Goal: Task Accomplishment & Management: Use online tool/utility

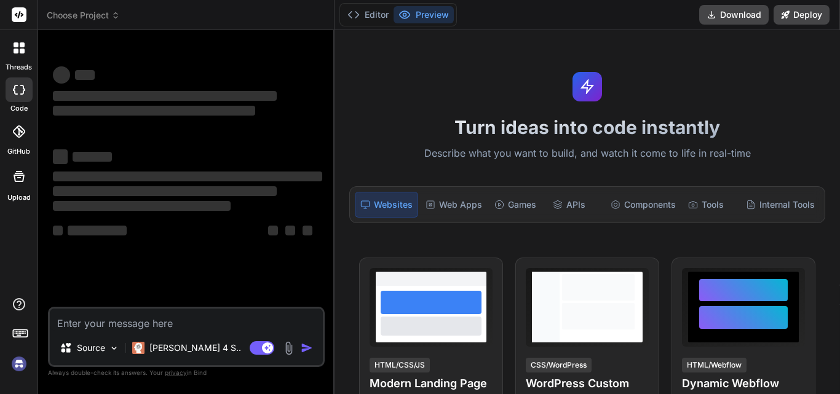
type textarea "c"
type textarea "x"
type textarea "csd"
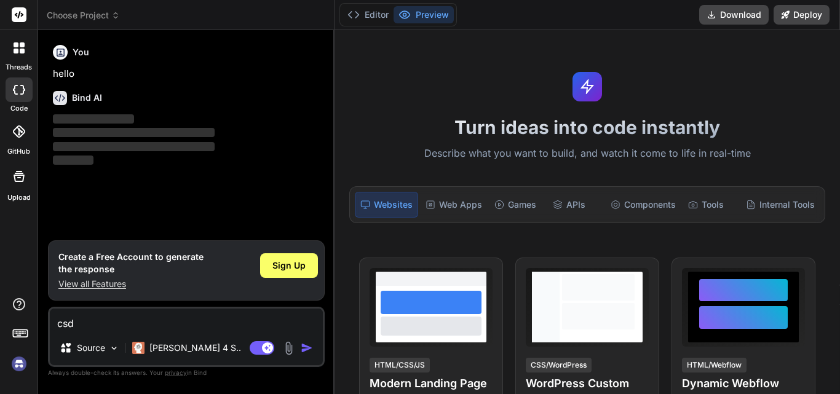
type textarea "x"
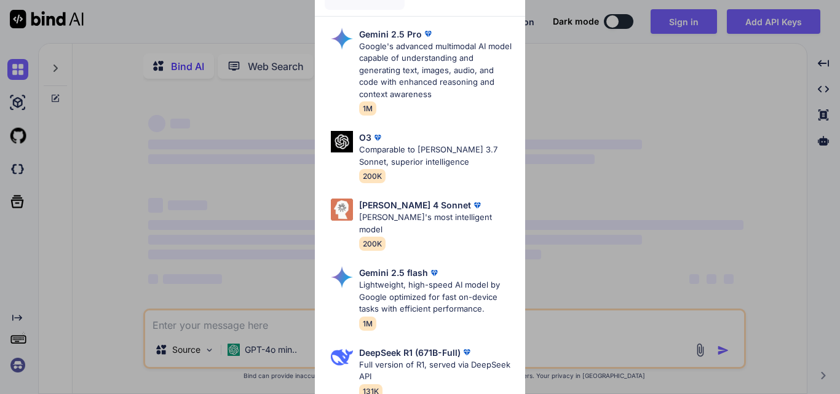
type textarea "x"
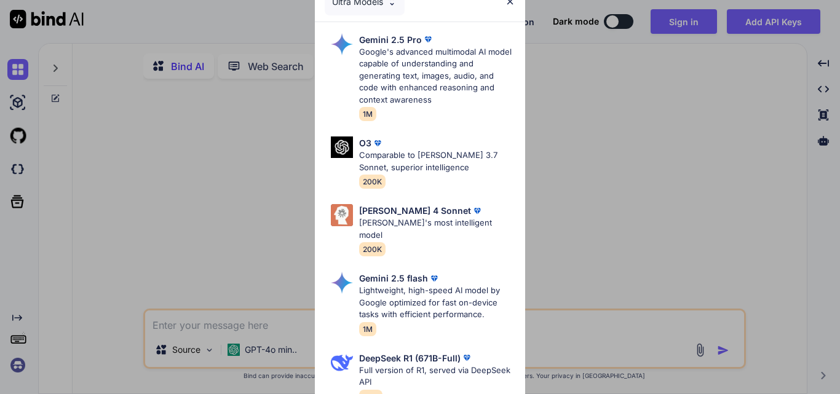
click at [509, 4] on img at bounding box center [510, 1] width 10 height 10
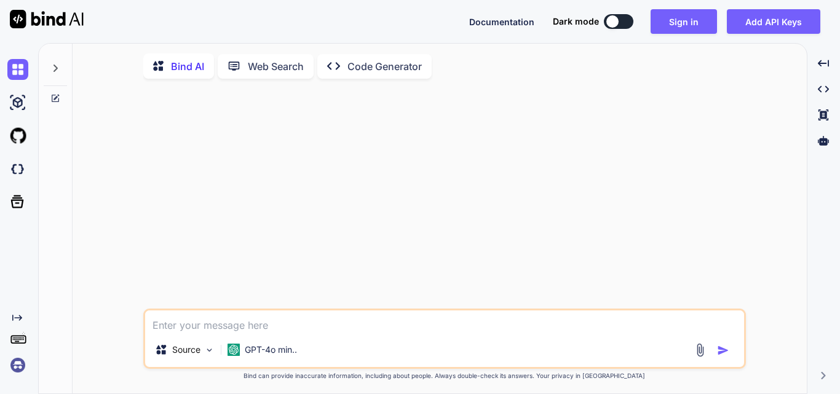
click at [218, 317] on textarea at bounding box center [444, 321] width 599 height 22
type textarea "as"
type textarea "x"
type textarea "asd"
type textarea "x"
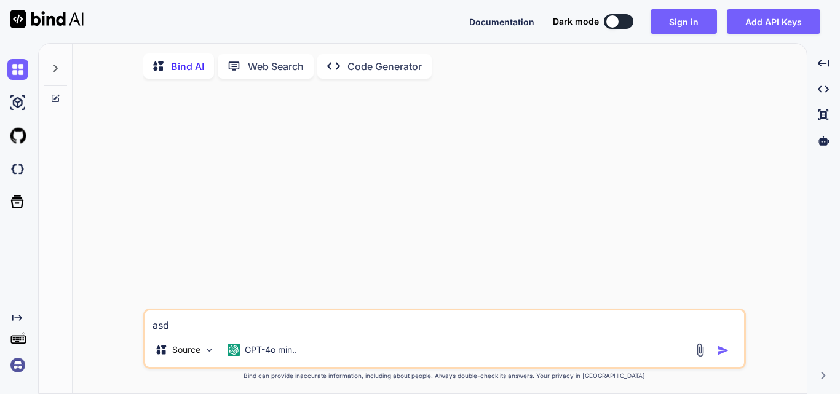
type textarea "asda"
type textarea "x"
type textarea "asdas"
type textarea "x"
type textarea "asdasc"
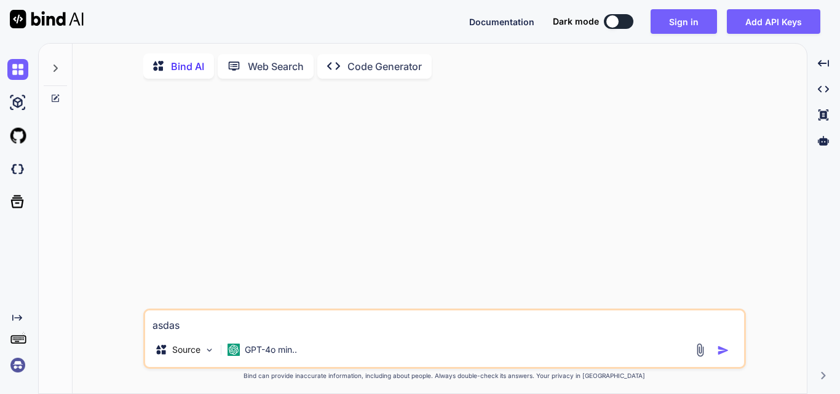
type textarea "x"
type textarea "asdasc"
click at [719, 356] on img "button" at bounding box center [723, 350] width 12 height 12
type textarea "x"
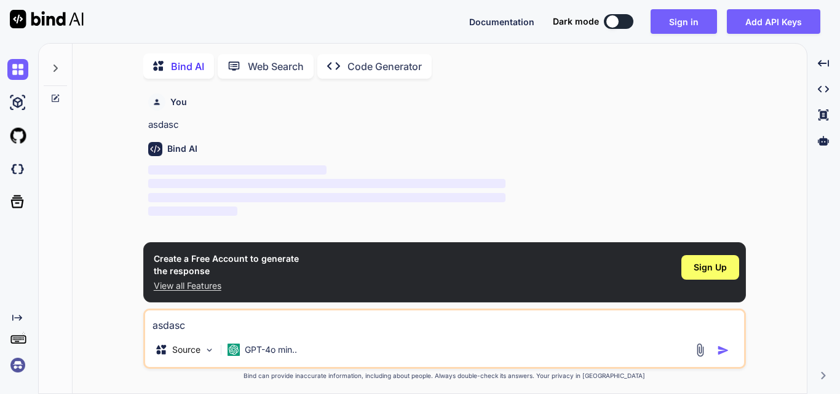
scroll to position [5, 0]
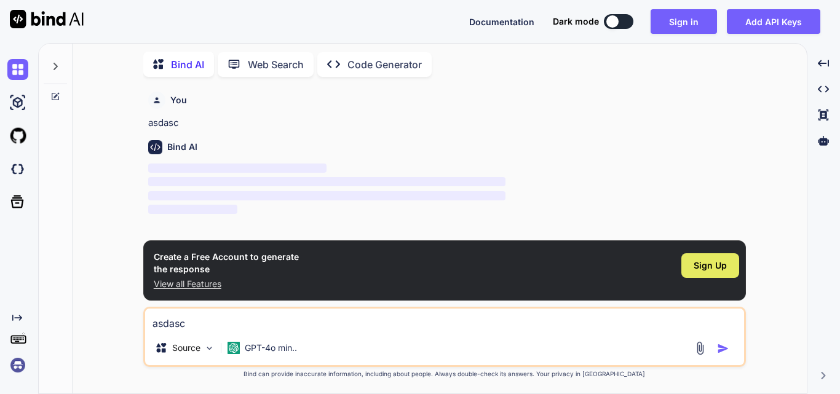
click at [704, 259] on span "Sign Up" at bounding box center [709, 265] width 33 height 12
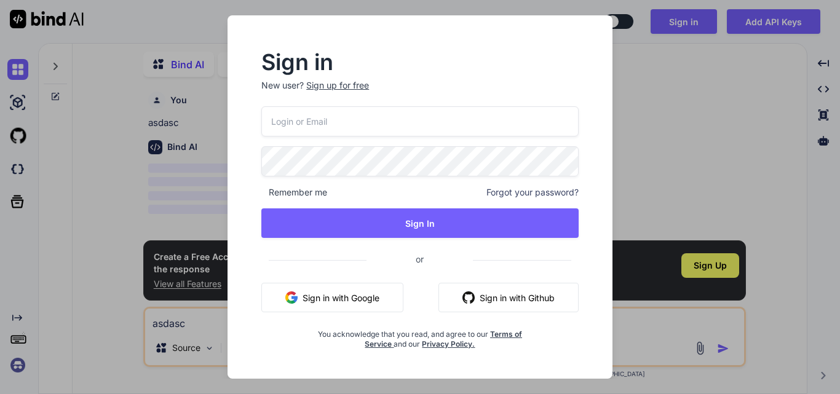
click at [335, 85] on div "Sign up for free" at bounding box center [337, 85] width 63 height 12
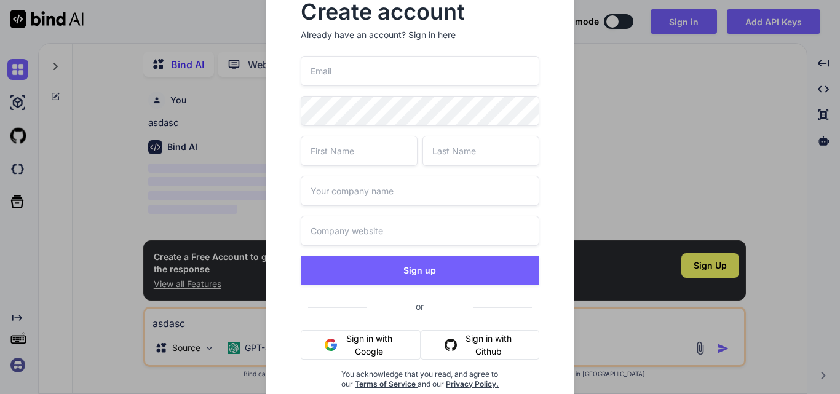
click at [337, 74] on input "email" at bounding box center [420, 71] width 239 height 30
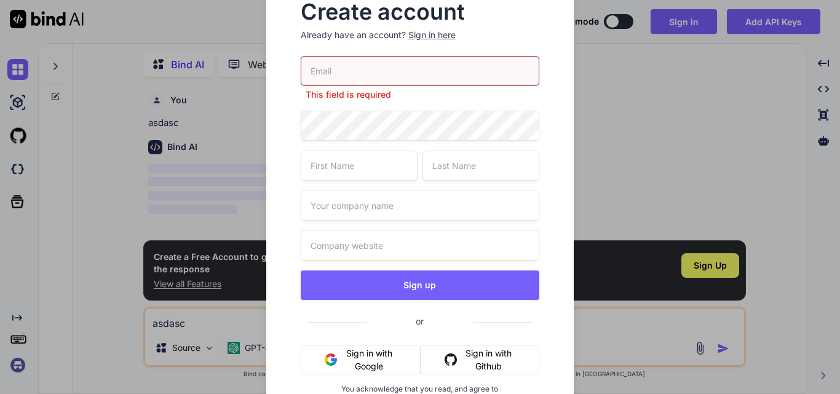
click at [352, 79] on input "email" at bounding box center [420, 71] width 239 height 30
paste input "[EMAIL_ADDRESS][DOMAIN_NAME]"
type input "[EMAIL_ADDRESS][DOMAIN_NAME]"
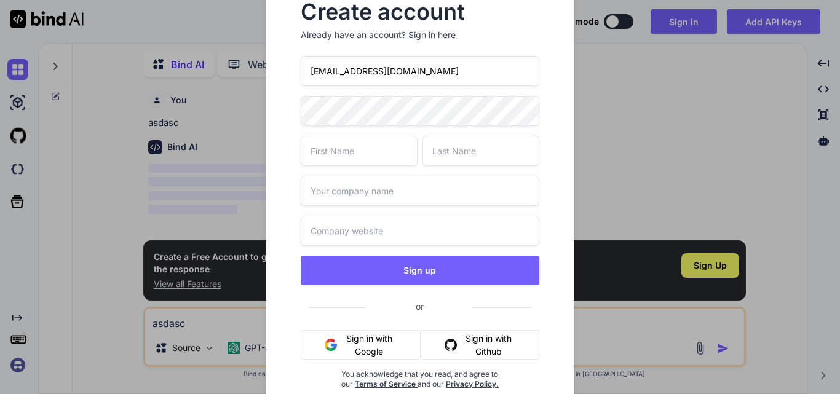
click at [350, 147] on input "text" at bounding box center [359, 151] width 117 height 30
type input "Upendra"
click at [452, 151] on input "text" at bounding box center [480, 151] width 117 height 30
type input "Sahi"
click at [383, 181] on input "text" at bounding box center [420, 191] width 239 height 30
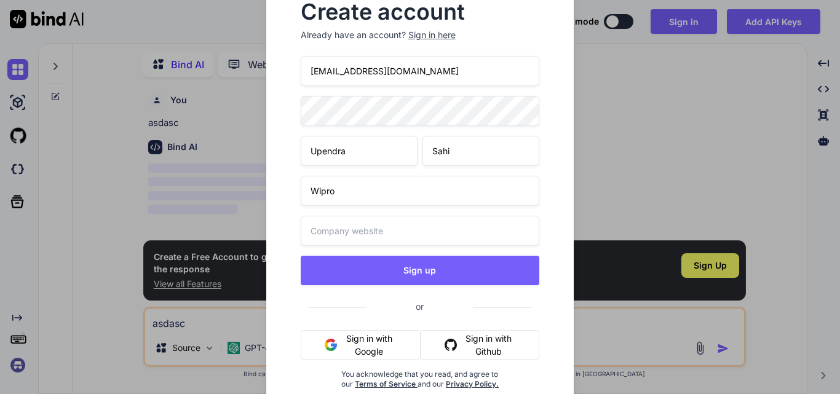
type input "Wipro"
click at [338, 222] on input "text" at bounding box center [420, 231] width 239 height 30
paste input "[URL][DOMAIN_NAME][DATE]"
type input "[URL][DOMAIN_NAME][DATE]"
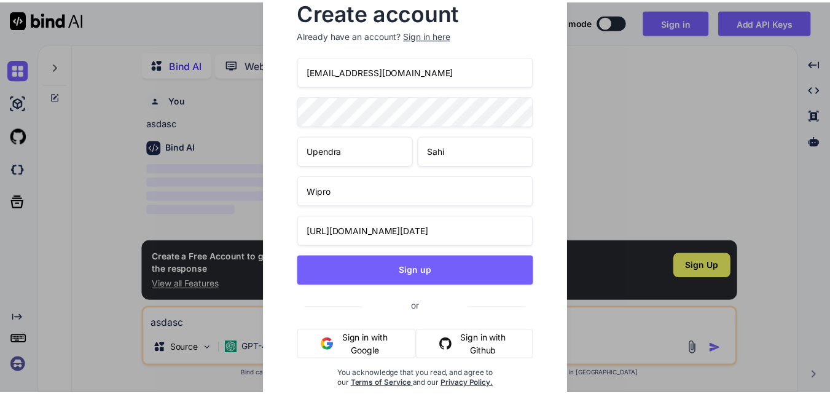
scroll to position [0, 0]
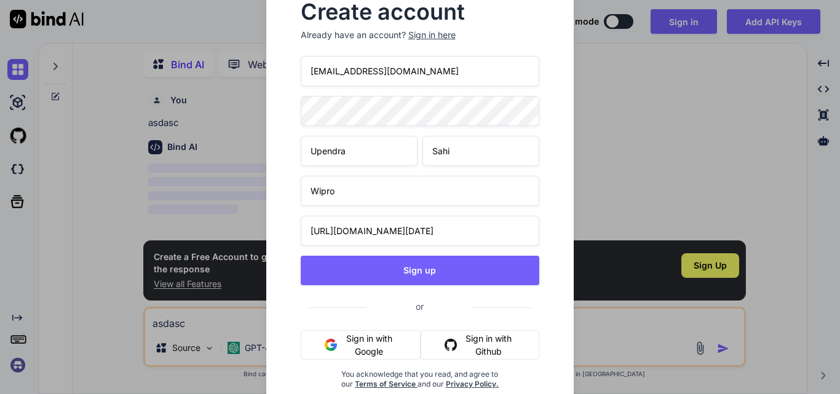
drag, startPoint x: 433, startPoint y: 76, endPoint x: 290, endPoint y: 82, distance: 142.7
click at [290, 82] on div "Create account Already have an account? Sign in here [EMAIL_ADDRESS][DOMAIN_NAM…" at bounding box center [420, 205] width 269 height 427
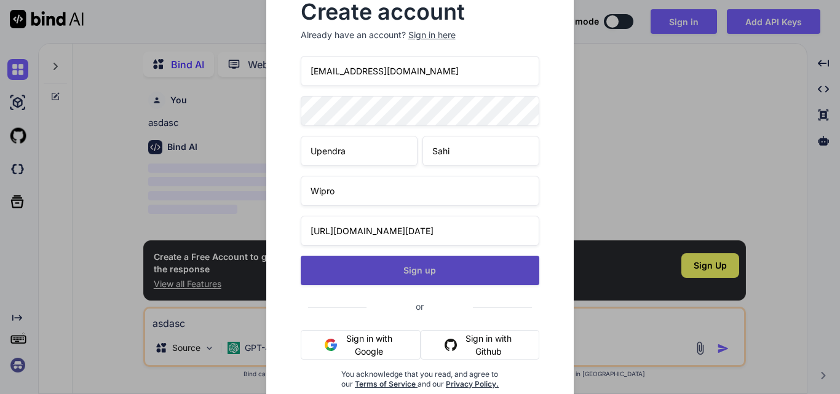
click at [403, 268] on button "Sign up" at bounding box center [420, 271] width 239 height 30
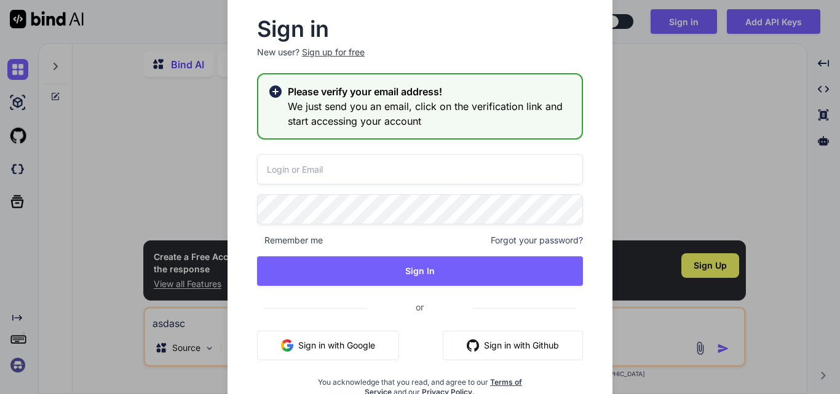
click at [319, 167] on input "email" at bounding box center [420, 169] width 326 height 30
paste input "[EMAIL_ADDRESS][DOMAIN_NAME]"
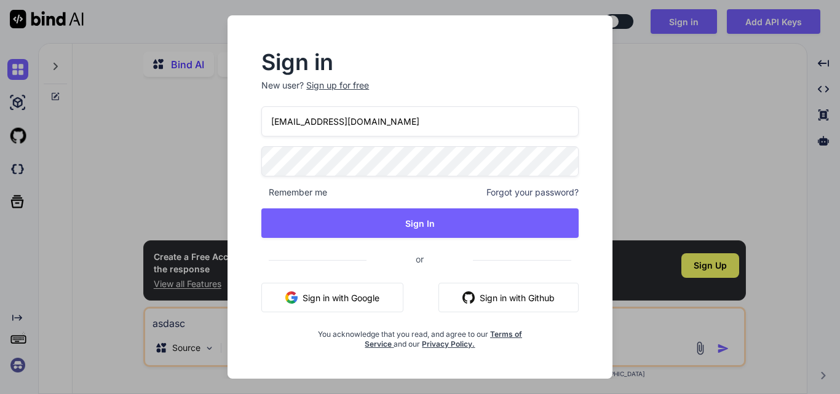
type input "[EMAIL_ADDRESS][DOMAIN_NAME]"
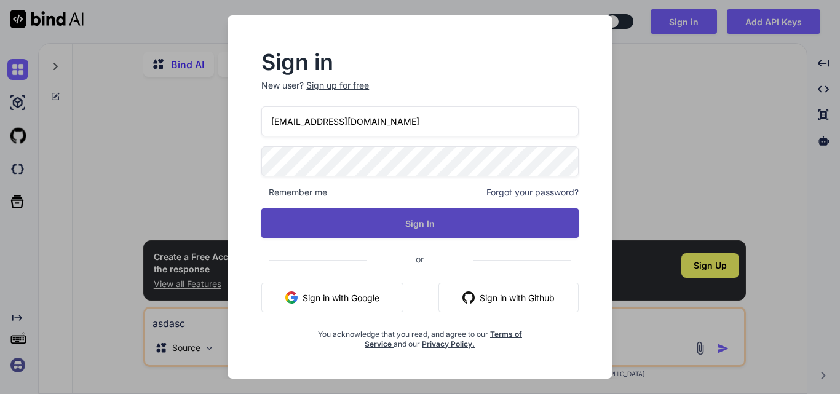
click at [403, 231] on button "Sign In" at bounding box center [419, 223] width 317 height 30
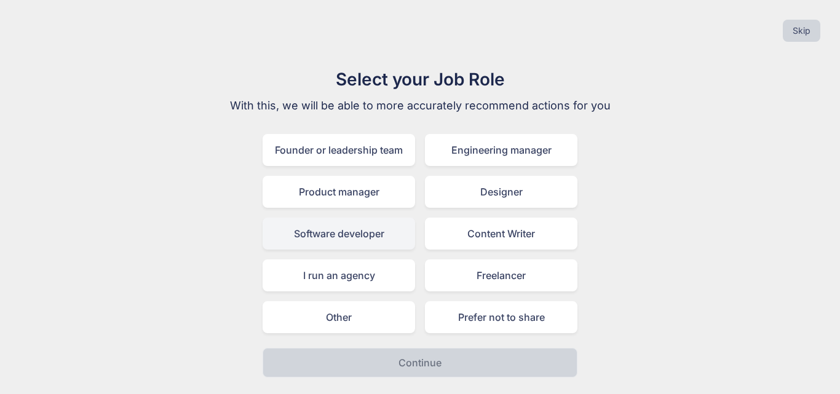
click at [296, 242] on div "Software developer" at bounding box center [338, 234] width 152 height 32
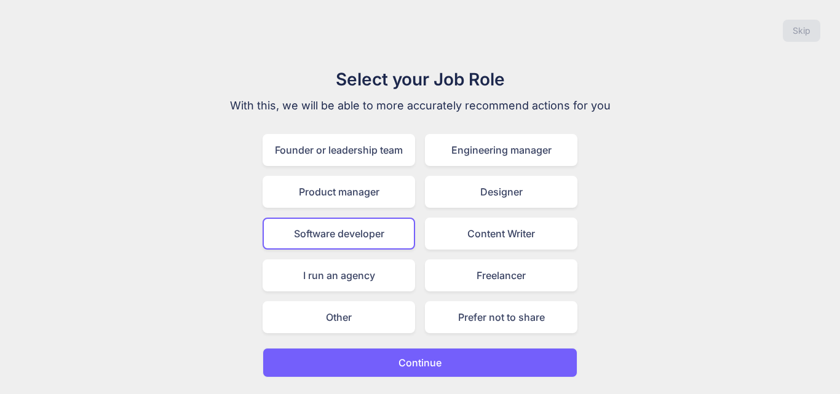
click at [397, 369] on button "Continue" at bounding box center [419, 363] width 315 height 30
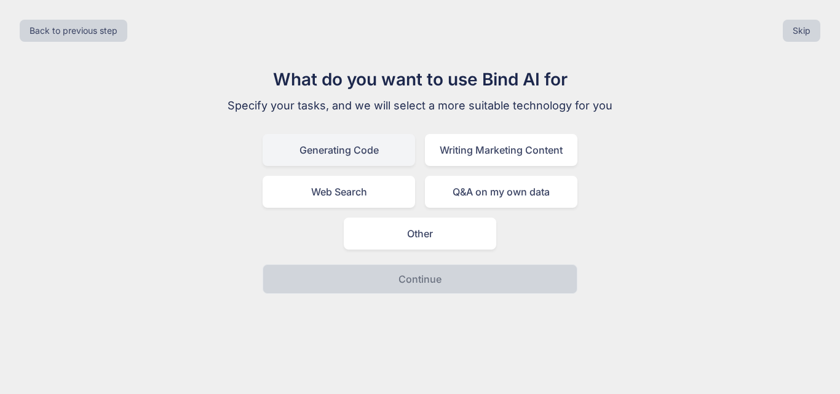
click at [334, 152] on div "Generating Code" at bounding box center [338, 150] width 152 height 32
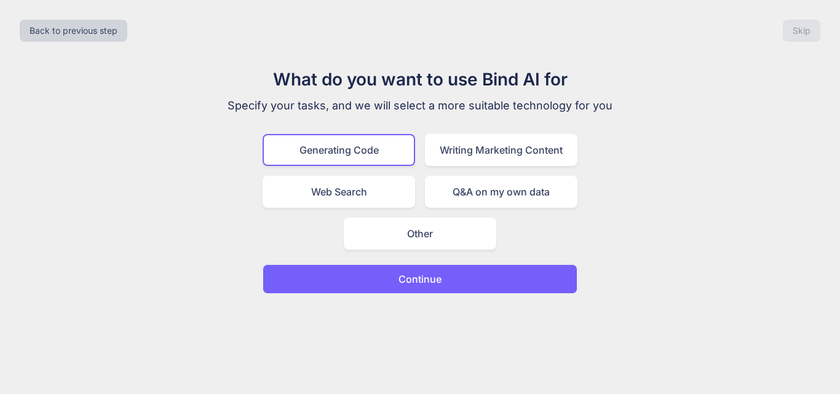
click at [396, 271] on button "Continue" at bounding box center [419, 279] width 315 height 30
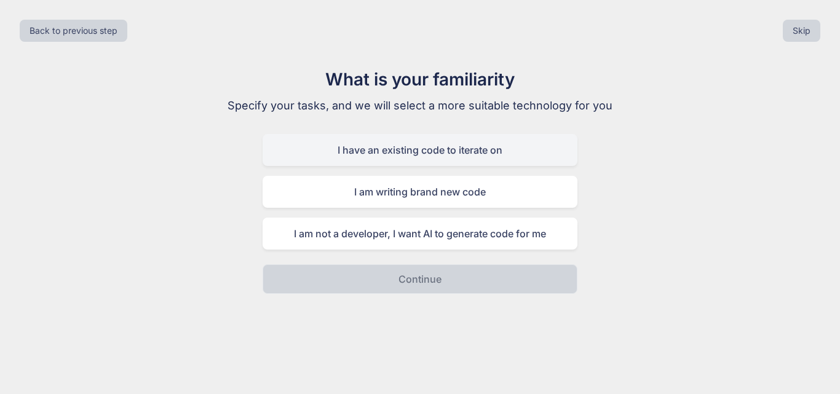
click at [342, 165] on div "I have an existing code to iterate on" at bounding box center [419, 150] width 315 height 32
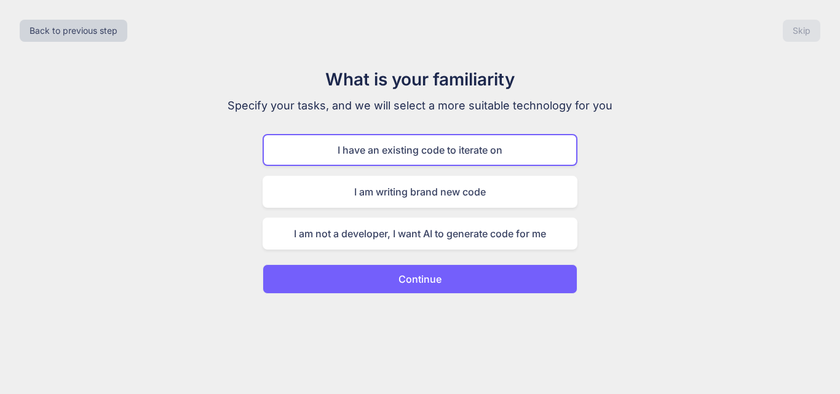
click at [392, 277] on button "Continue" at bounding box center [419, 279] width 315 height 30
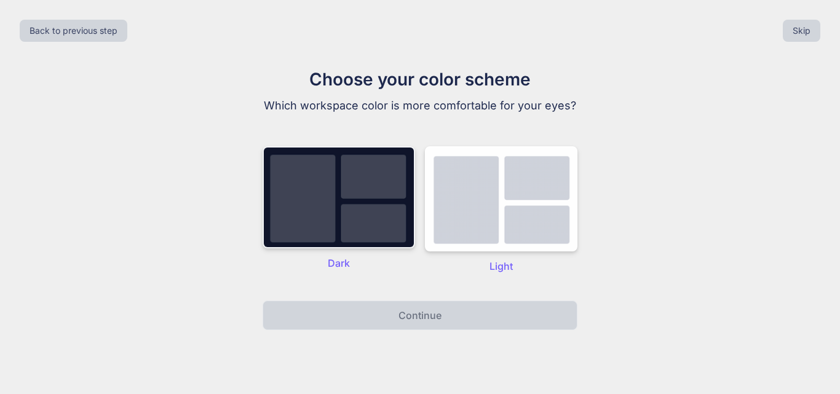
click at [343, 248] on img at bounding box center [338, 197] width 152 height 102
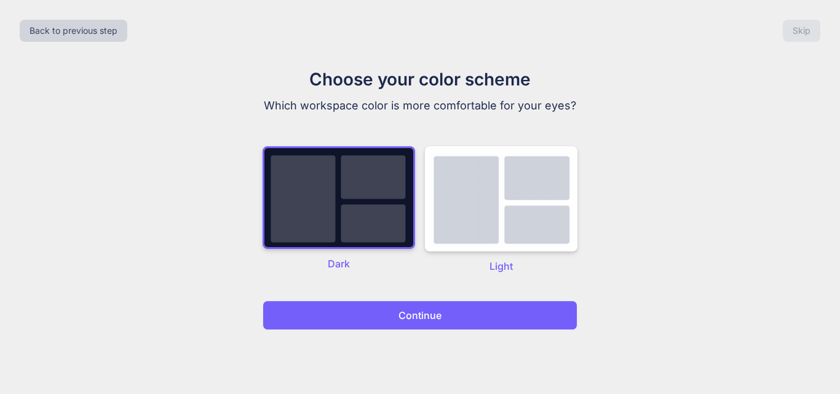
click at [395, 364] on div "Back to previous step Skip Choose your color scheme Which workspace color is mo…" at bounding box center [420, 197] width 840 height 394
click at [395, 317] on button "Continue" at bounding box center [419, 316] width 315 height 30
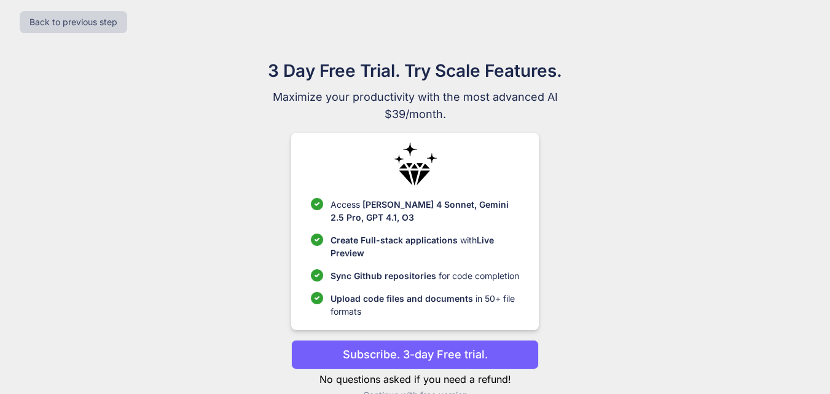
scroll to position [36, 0]
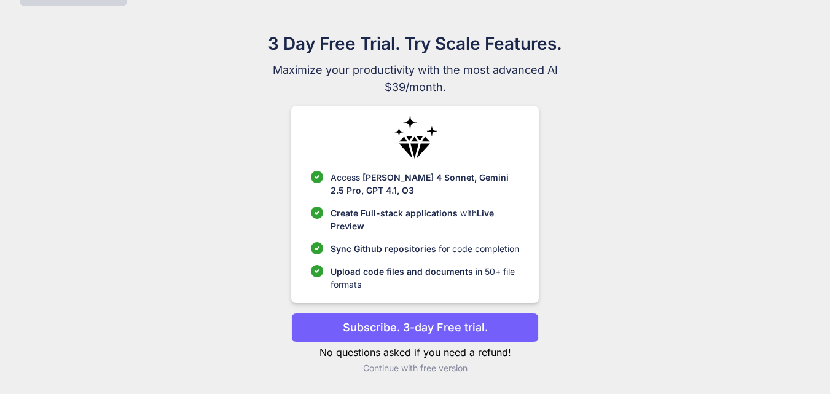
click at [376, 369] on p "Continue with free version" at bounding box center [415, 368] width 248 height 12
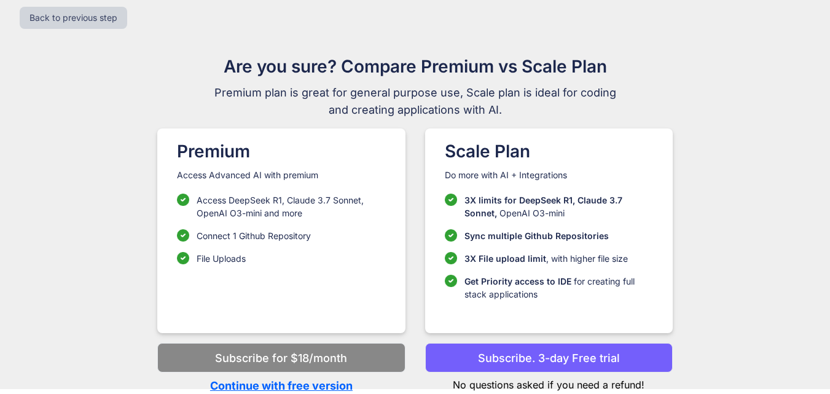
scroll to position [13, 0]
click at [251, 385] on p "Continue with free version" at bounding box center [281, 385] width 248 height 17
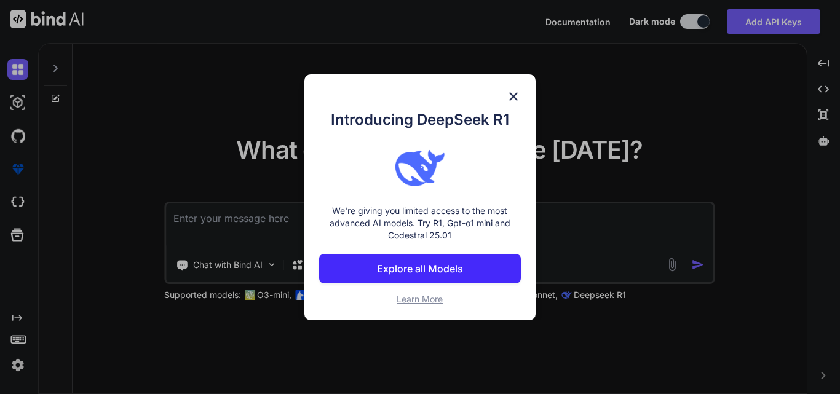
click at [511, 97] on img at bounding box center [513, 96] width 15 height 15
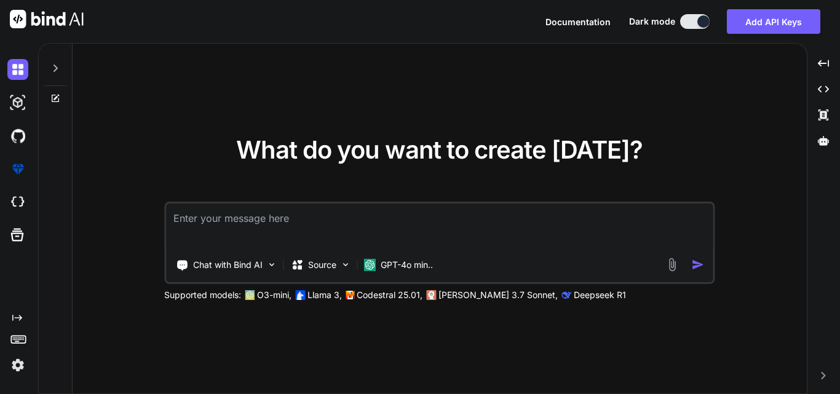
click at [294, 213] on textarea at bounding box center [439, 225] width 546 height 45
click at [259, 224] on textarea at bounding box center [439, 225] width 546 height 45
paste textarea "<table class="formk2-table2"> <tbody> <tr> <td class="td-only-left"> <div class…"
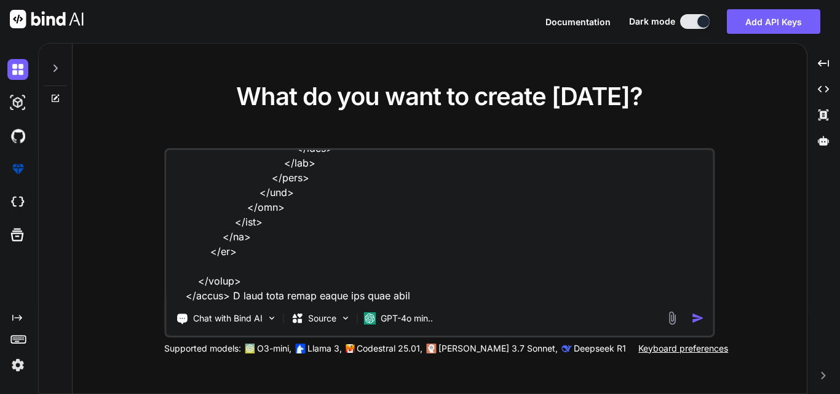
type textarea "<table class="formk2-table2"> <tbody> <tr> <td class="td-only-left"> <div class…"
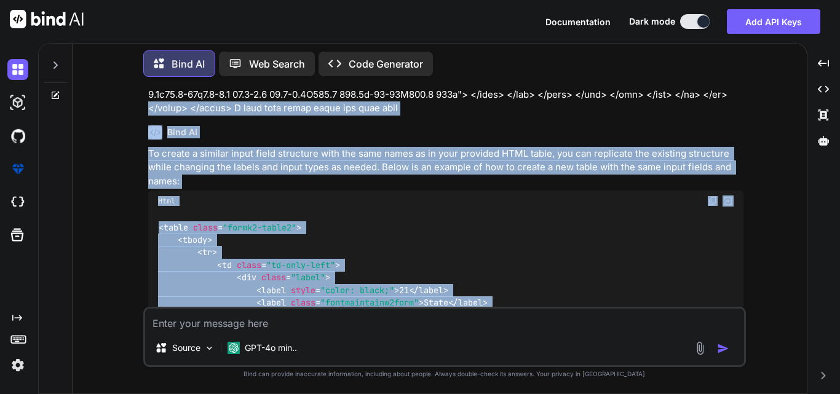
scroll to position [1031, 0]
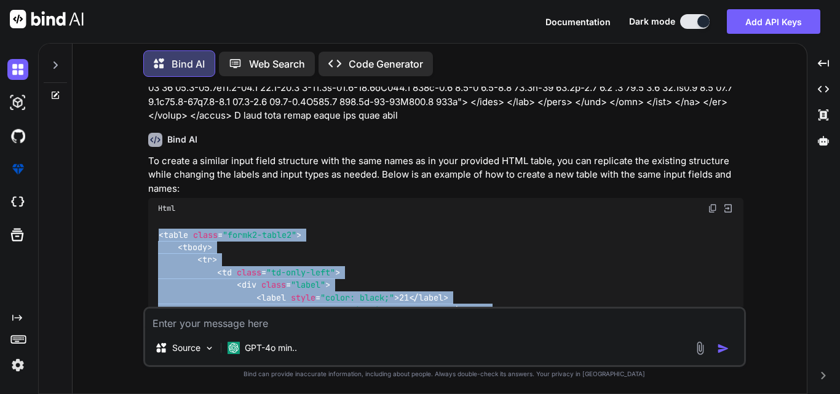
drag, startPoint x: 246, startPoint y: 227, endPoint x: 153, endPoint y: 231, distance: 92.9
copy code "< table class = "formk2-table2" > < tbody > < tr > < td class = "td-only-left" …"
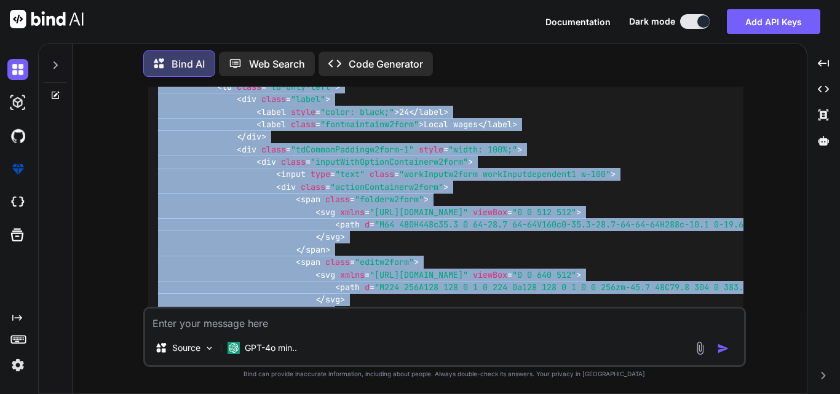
scroll to position [2322, 0]
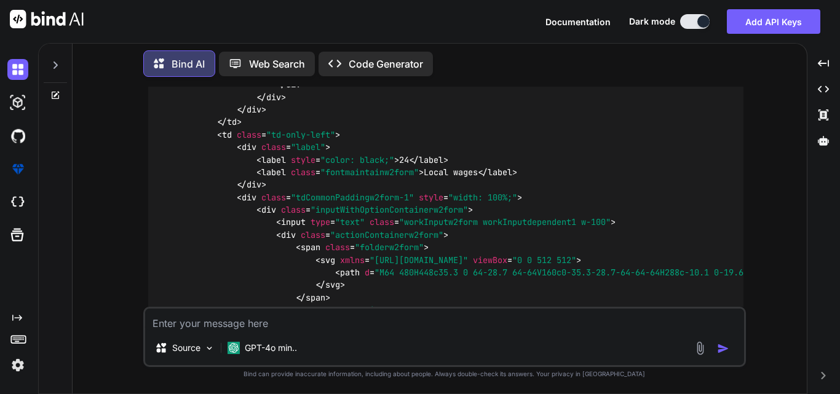
click at [234, 318] on textarea at bounding box center [444, 320] width 599 height 22
paste textarea "<table class="formk2-table2"> <tbody> <tr> <td class="td-only-left"> <div class…"
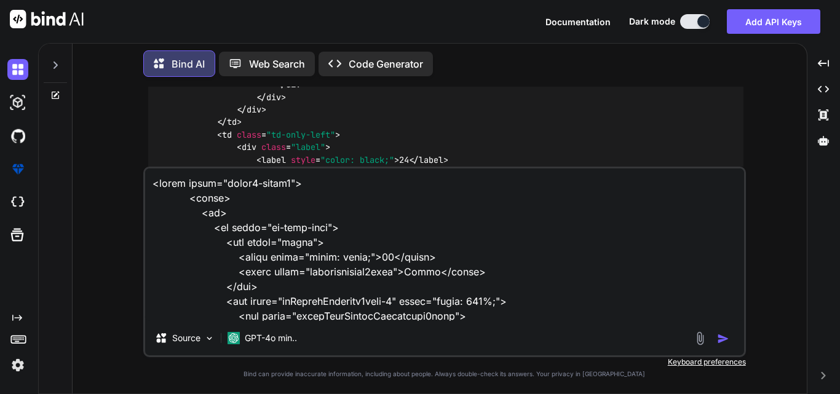
scroll to position [2052, 0]
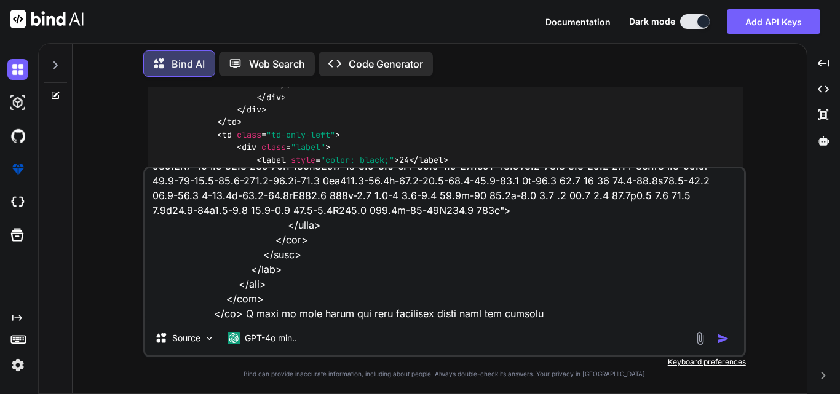
type textarea "<table class="formk2-table2"> <tbody> <tr> <td class="td-only-left"> <div class…"
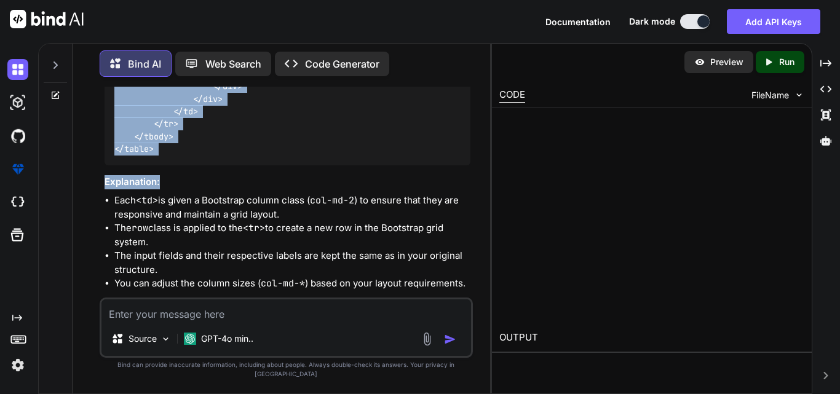
scroll to position [6360, 0]
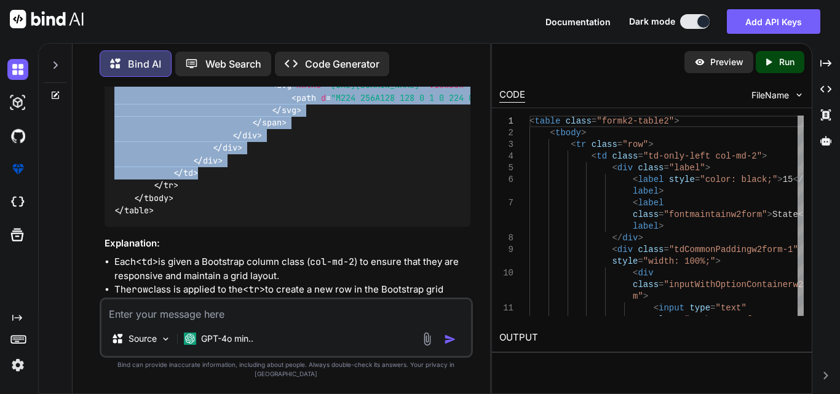
drag, startPoint x: 158, startPoint y: 165, endPoint x: 243, endPoint y: 176, distance: 86.1
copy code "< table class = "formk2-table2" > < tbody > < tr class = "row" > < td class = "…"
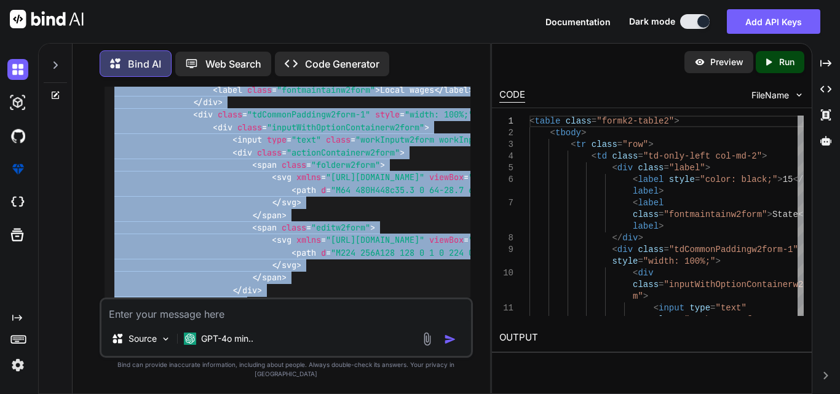
scroll to position [6175, 0]
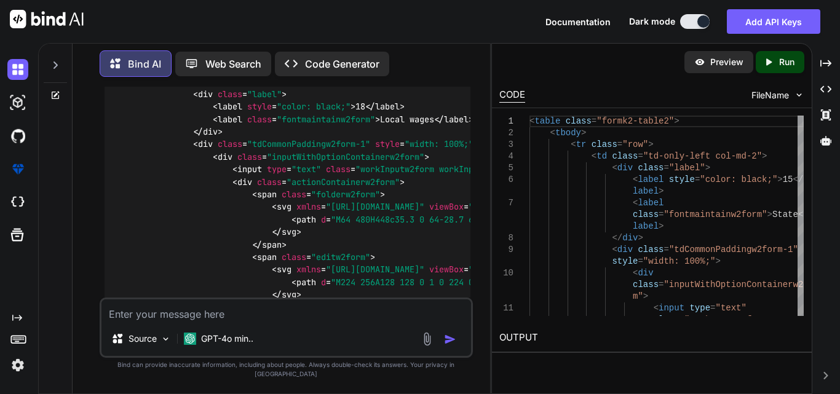
click at [200, 321] on textarea at bounding box center [285, 310] width 369 height 22
paste textarea "<table class="formk2-table2"> <tbody> <tr> <td class="td-only-left"> <div class…"
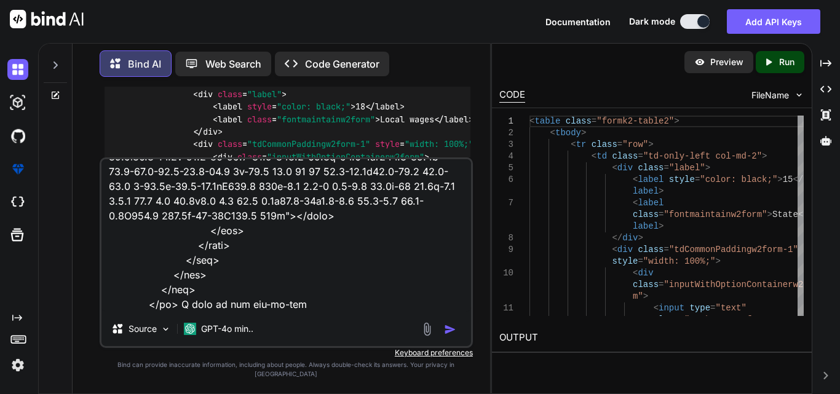
type textarea "<table class="formk2-table2"> <tbody> <tr> <td class="td-only-left"> <div class…"
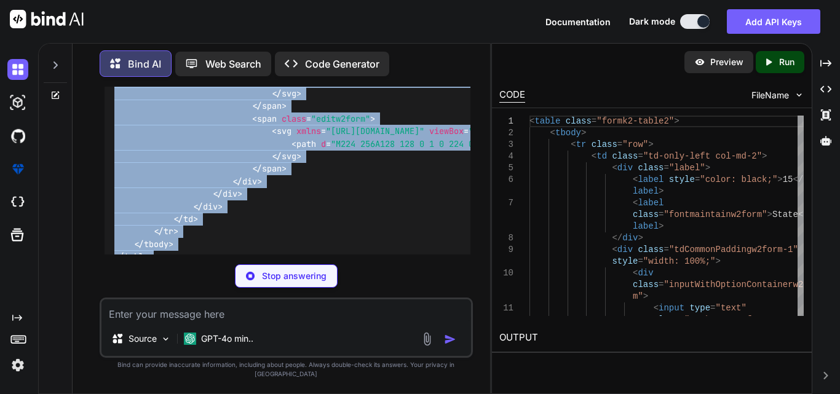
scroll to position [7818, 0]
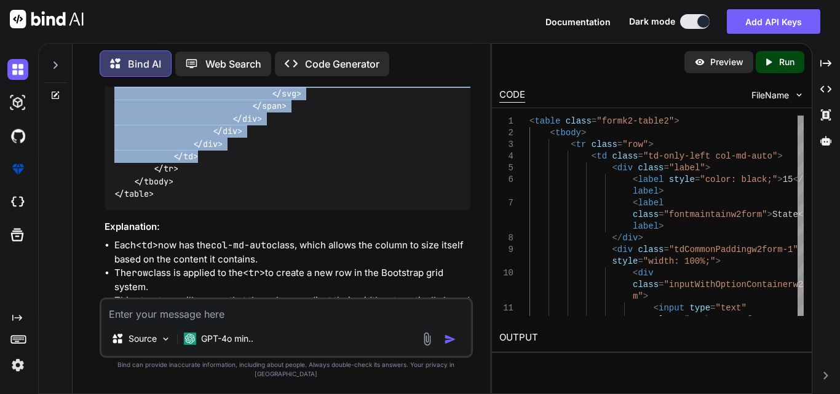
drag, startPoint x: 112, startPoint y: 137, endPoint x: 210, endPoint y: 173, distance: 103.7
copy code "< table class = "formk2-table2" > < tbody > < tr class = "row" > < td class = "…"
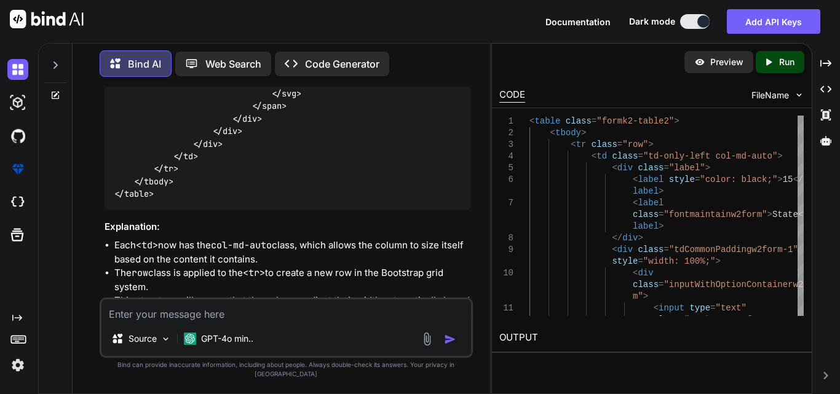
click at [261, 313] on textarea at bounding box center [285, 310] width 369 height 22
paste textarea "<table class="formk2-table2"> <tbody> <tr class="row"> <td class=" col-md-auto"…"
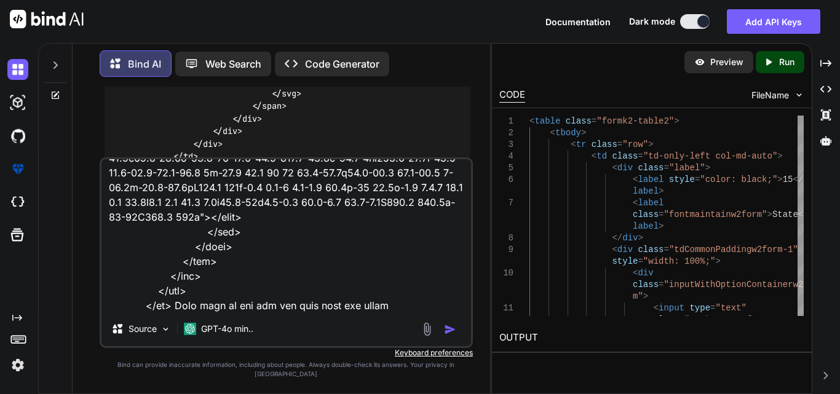
type textarea "<table class="formk2-table2"> <tbody> <tr class="row"> <td class=" col-md-auto"…"
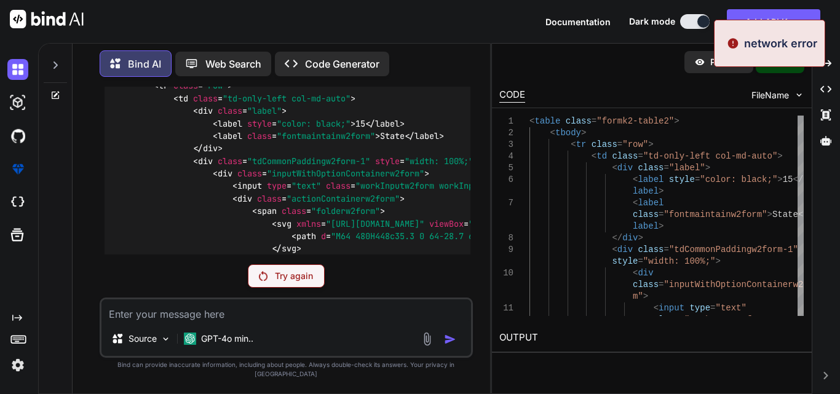
scroll to position [7191, 0]
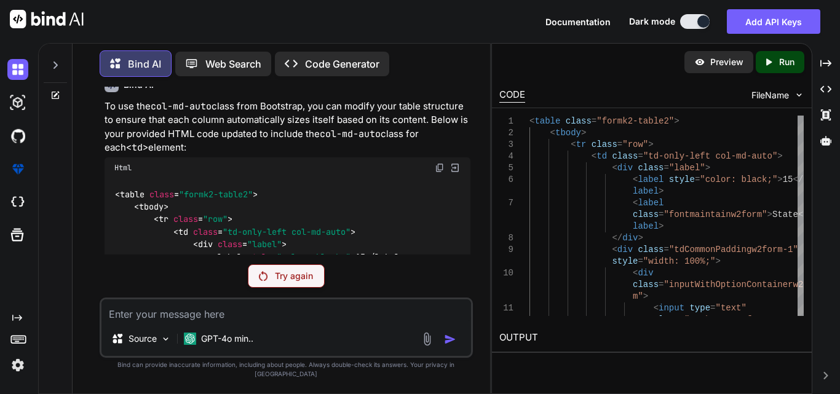
click at [285, 282] on p "Try again" at bounding box center [294, 276] width 38 height 12
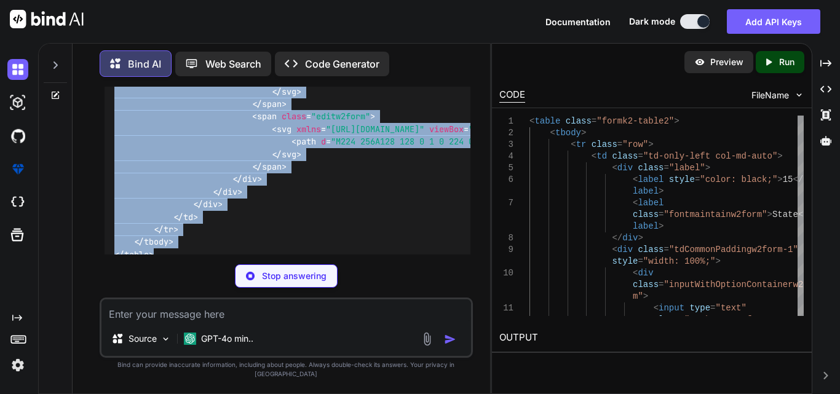
scroll to position [10375, 0]
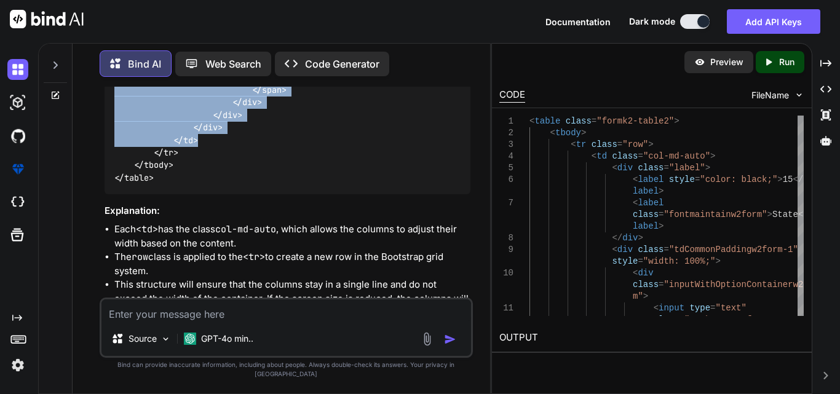
drag, startPoint x: 111, startPoint y: 168, endPoint x: 209, endPoint y: 176, distance: 98.1
copy code "< table class = "formk2-table2" > < tbody > < tr class = "row" > < td class = "…"
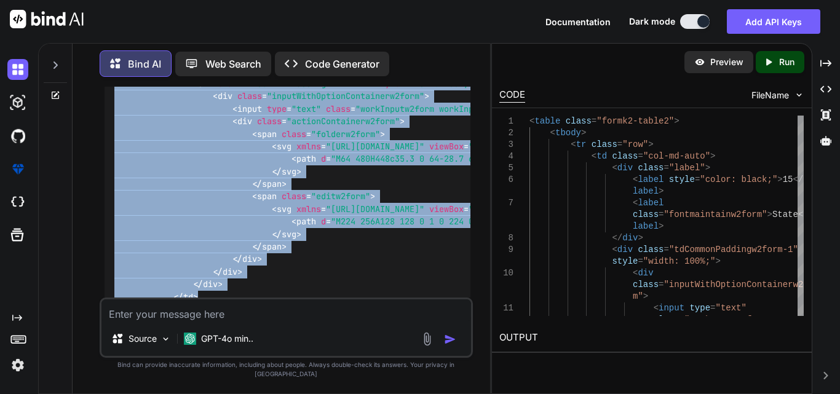
scroll to position [10190, 0]
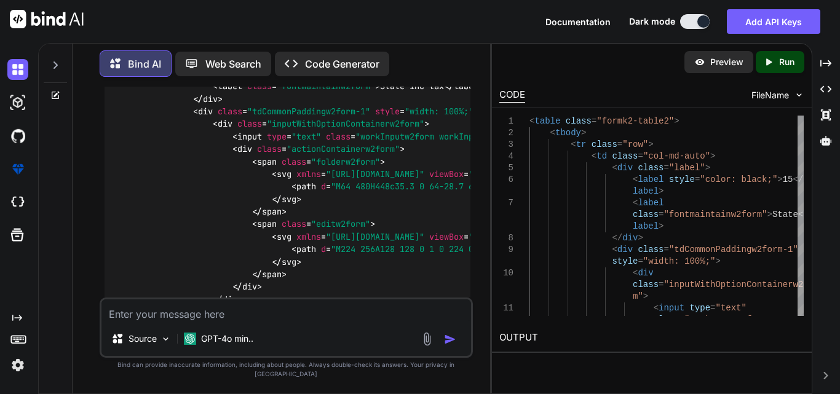
click at [175, 321] on textarea at bounding box center [285, 310] width 369 height 22
paste textarea "<table class="formk2-table2"> <tbody> <tr class="row"> <td class="col-md-auto">…"
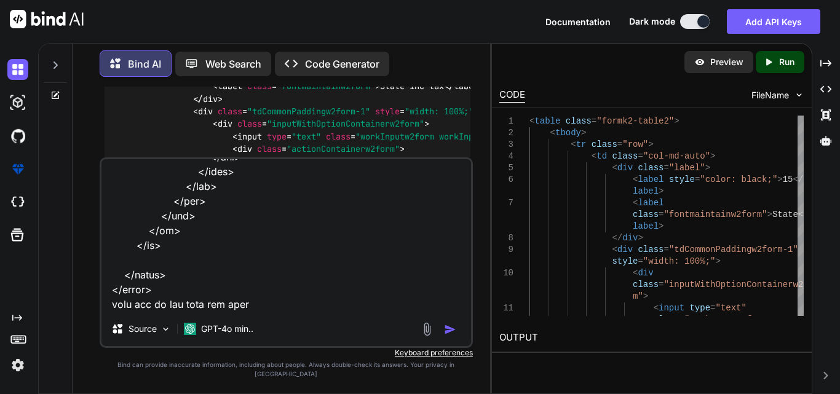
type textarea "<table class="formk2-table2"> <tbody> <tr class="row"> <td class="col-md-auto">…"
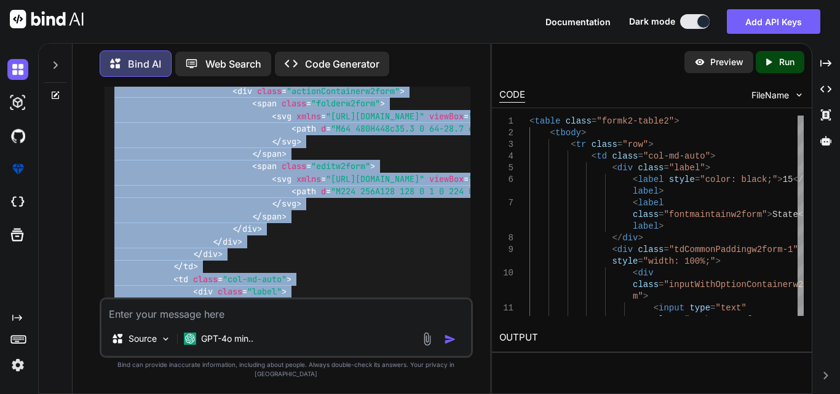
scroll to position [12528, 0]
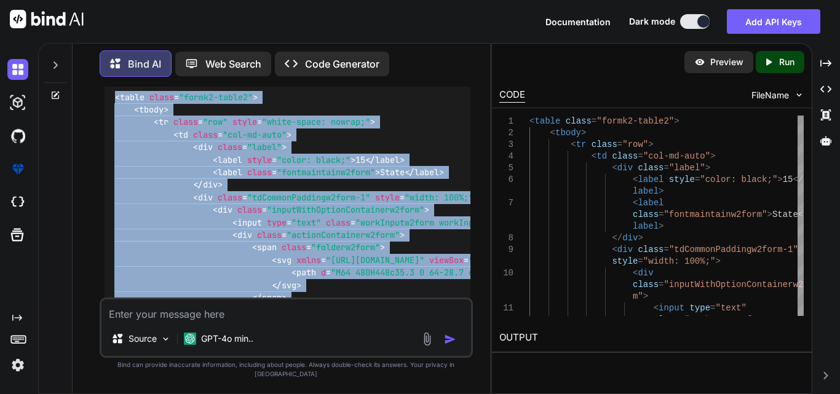
drag, startPoint x: 208, startPoint y: 228, endPoint x: 109, endPoint y: 143, distance: 130.8
copy code "< table class = "formk2-table2" > < tbody > < tr class = "row" style = "white-s…"
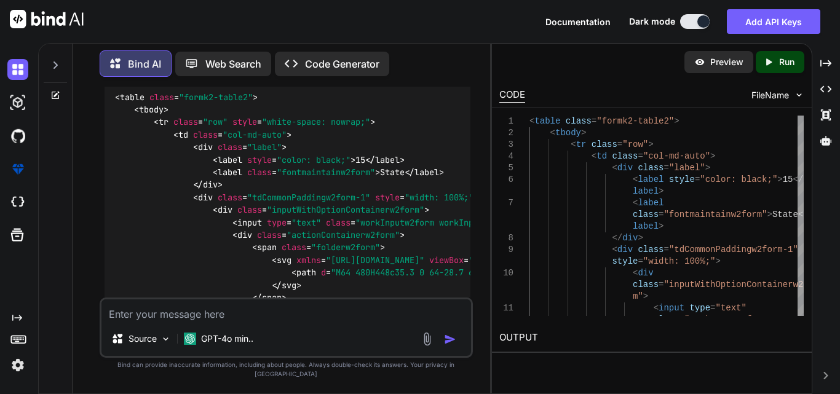
click at [183, 317] on textarea at bounding box center [285, 310] width 369 height 22
paste textarea "<table class="formk2-table2"> <tbody> <tr class="row" style="white-space: nowra…"
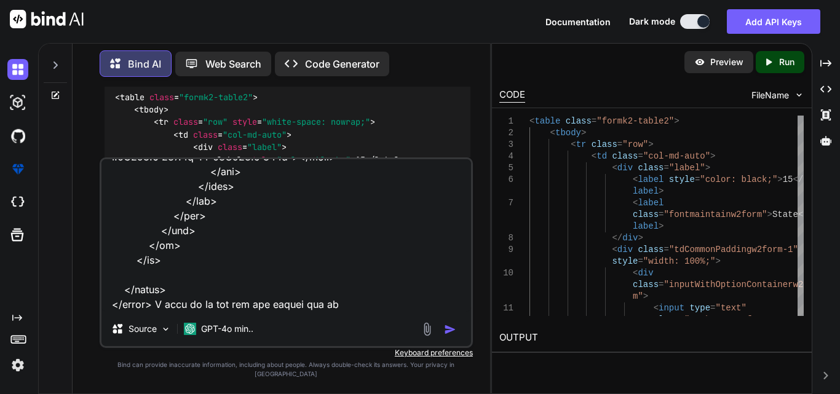
type textarea "<table class="formk2-table2"> <tbody> <tr class="row" style="white-space: nowra…"
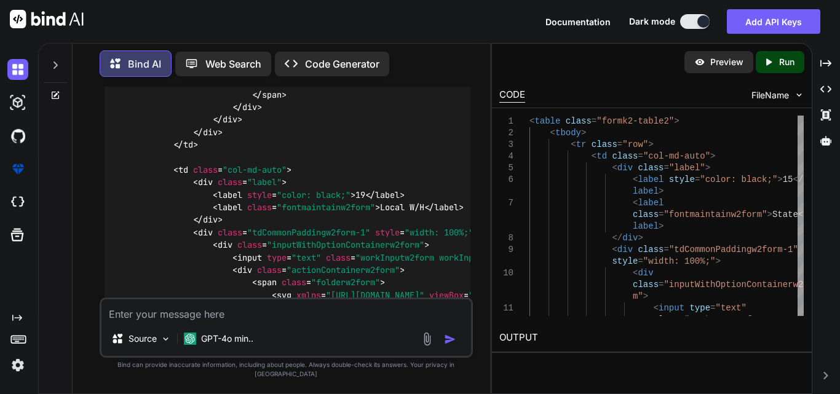
scroll to position [17516, 0]
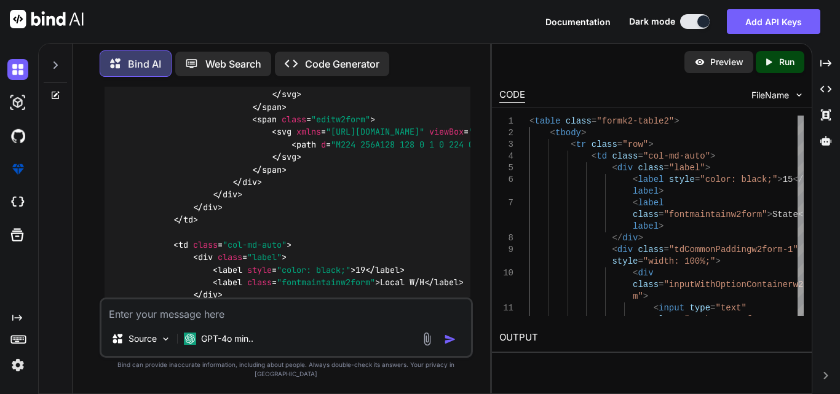
click at [205, 321] on textarea at bounding box center [285, 310] width 369 height 22
click at [56, 94] on icon at bounding box center [55, 95] width 10 height 10
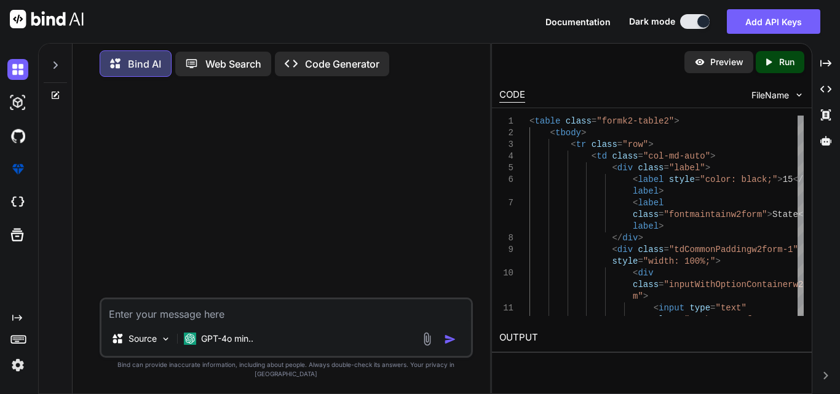
click at [193, 321] on textarea at bounding box center [285, 310] width 369 height 22
paste textarea "<table class="formk2-table2"> <tbody> <tr class="row" style="white-space: nowra…"
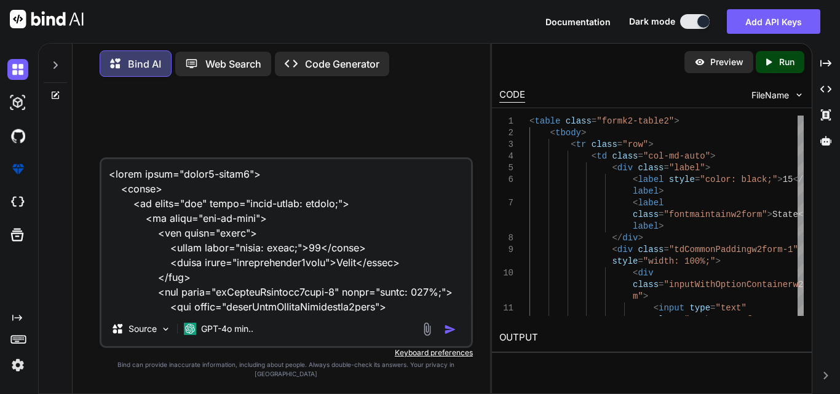
scroll to position [1491, 0]
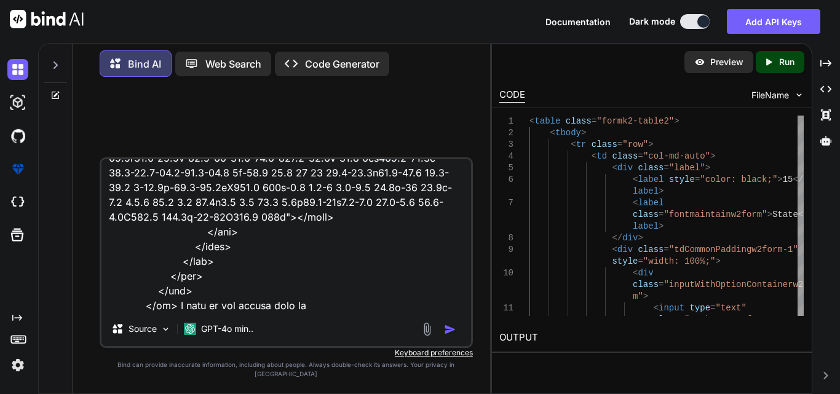
type textarea "<table class="formk2-table2"> <tbody> <tr class="row" style="white-space: nowra…"
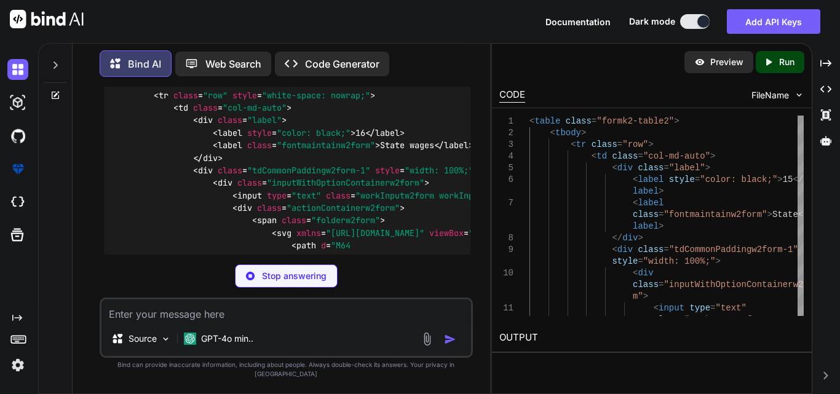
scroll to position [1583, 0]
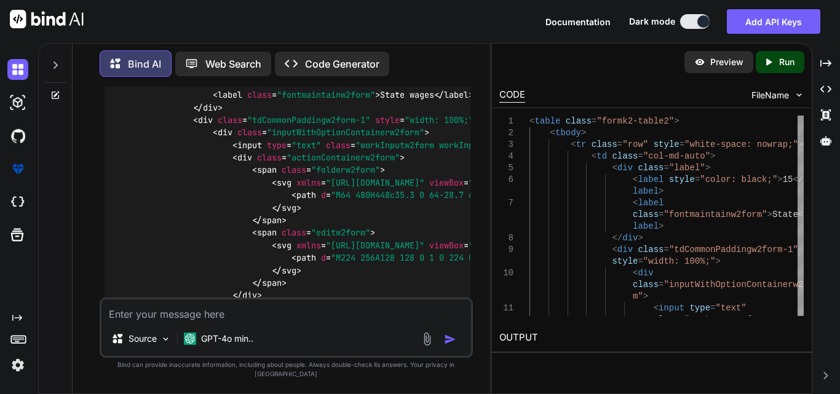
click at [184, 321] on textarea at bounding box center [285, 310] width 369 height 22
paste textarea "<table class="formk2-table2"> <tbody> <tr class="row"> <td class="col"> <div cl…"
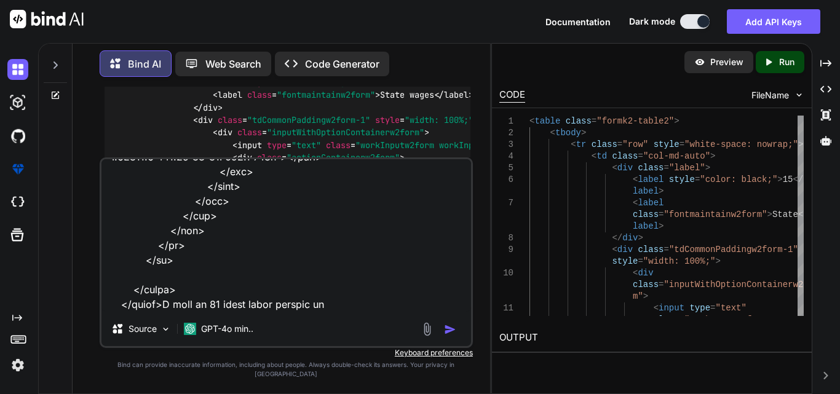
type textarea "<table class="formk2-table2"> <tbody> <tr class="row"> <td class="col"> <div cl…"
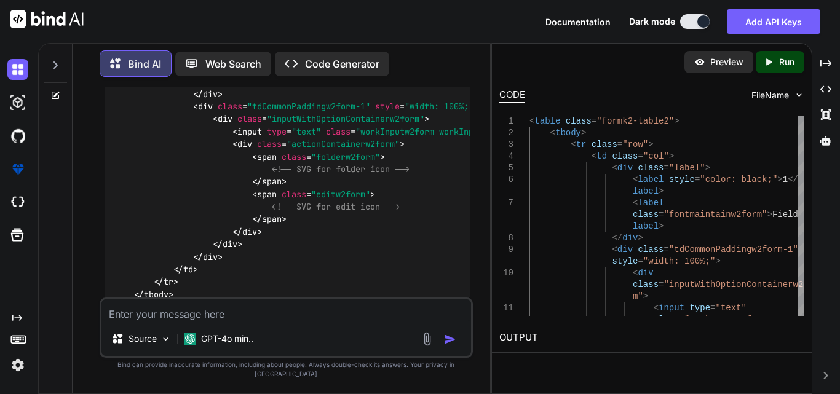
scroll to position [4666, 0]
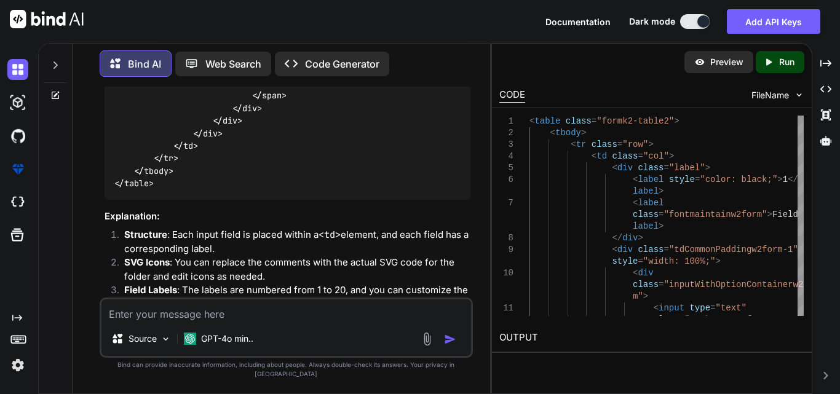
click at [191, 321] on textarea at bounding box center [285, 310] width 369 height 22
paste textarea "<table> <tbody> <tr> <td> <div> <input /> <label>Taxpayr has verified imported …"
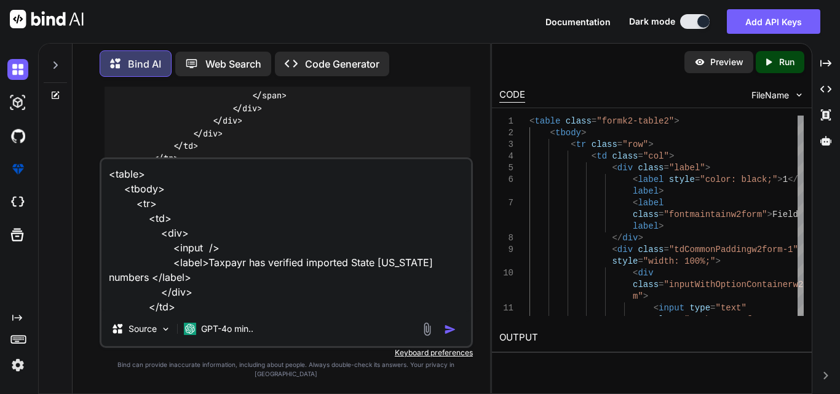
scroll to position [45, 0]
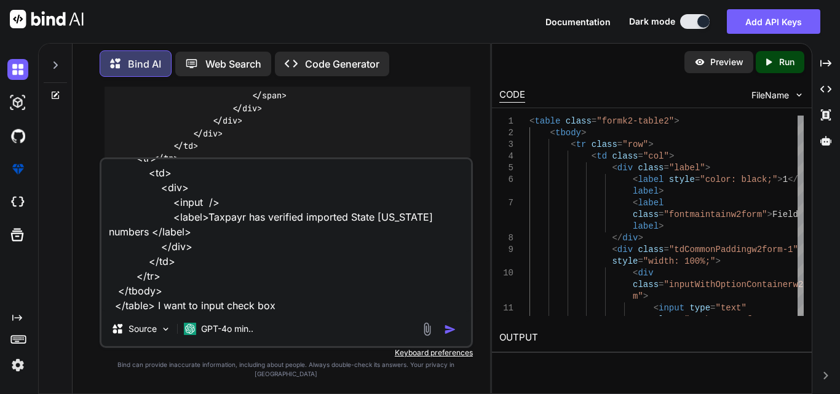
type textarea "<table> <tbody> <tr> <td> <div> <input /> <label>Taxpayr has verified imported …"
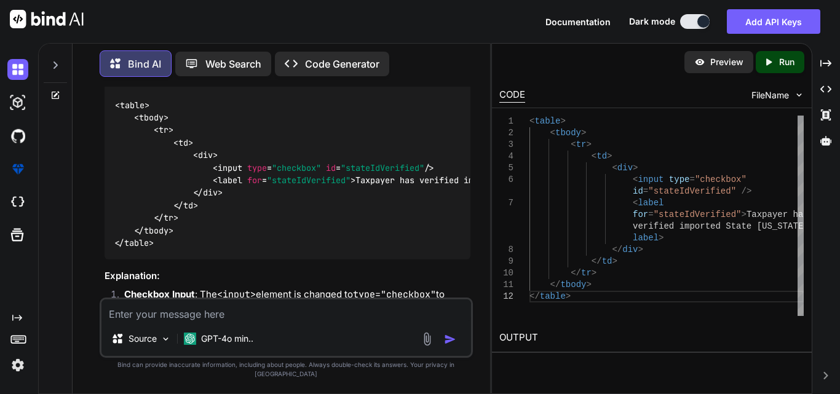
scroll to position [5162, 0]
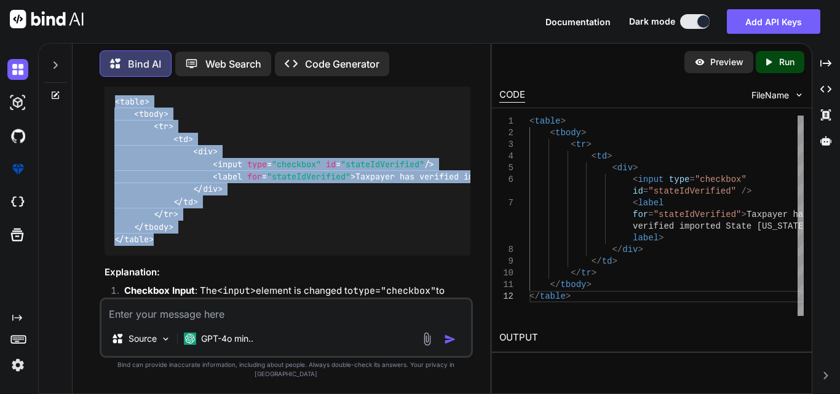
drag, startPoint x: 160, startPoint y: 270, endPoint x: 104, endPoint y: 132, distance: 149.2
click at [104, 132] on div "< table > < tbody > < tr > < td > < div > < input type = "checkbox" id = "state…" at bounding box center [287, 170] width 366 height 170
copy code "< table > < tbody > < tr > < td > < div > < input type = "checkbox" id = "state…"
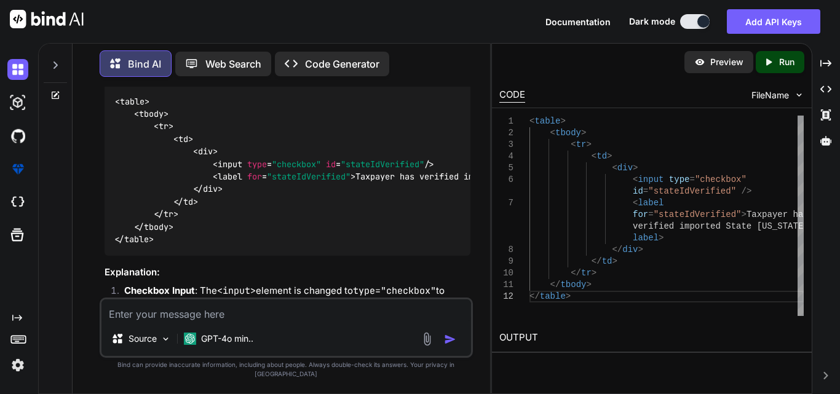
click at [157, 321] on textarea at bounding box center [285, 310] width 369 height 22
paste textarea "<tr> <td> <label>W-2 Wage and Tax Statement</label> </td> </tr>"
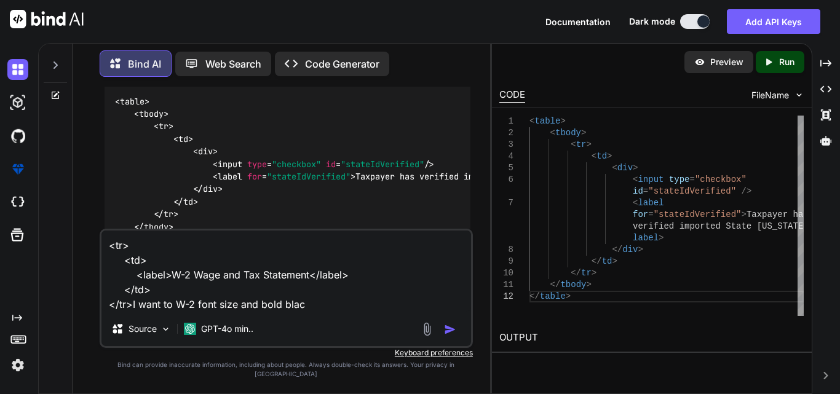
type textarea "<tr> <td> <label>W-2 Wage and Tax Statement</label> </td> </tr>I want to W-2 fo…"
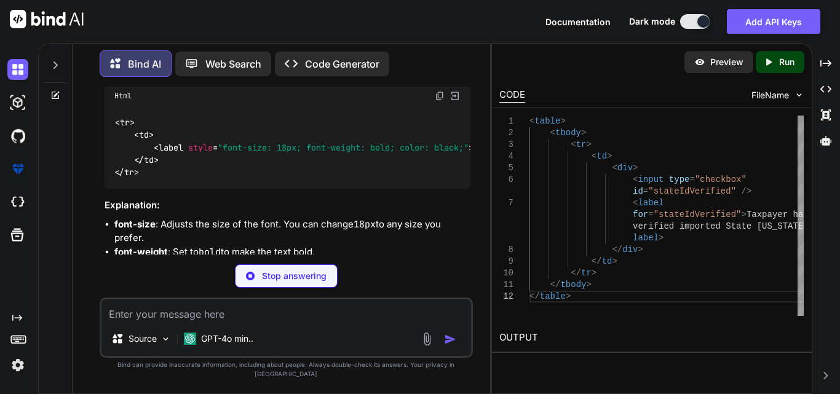
scroll to position [5663, 0]
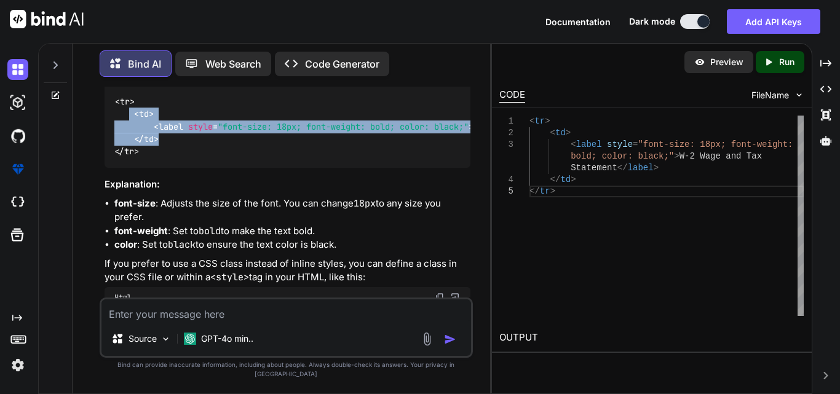
drag, startPoint x: 129, startPoint y: 150, endPoint x: 167, endPoint y: 173, distance: 44.2
click at [167, 168] on div "< tr > < td > < label style = "font-size: 18px; font-weight: bold; color: black…" at bounding box center [287, 126] width 366 height 82
copy code "< td > < label style = "font-size: 18px; font-weight: bold; color: black;" > W-…"
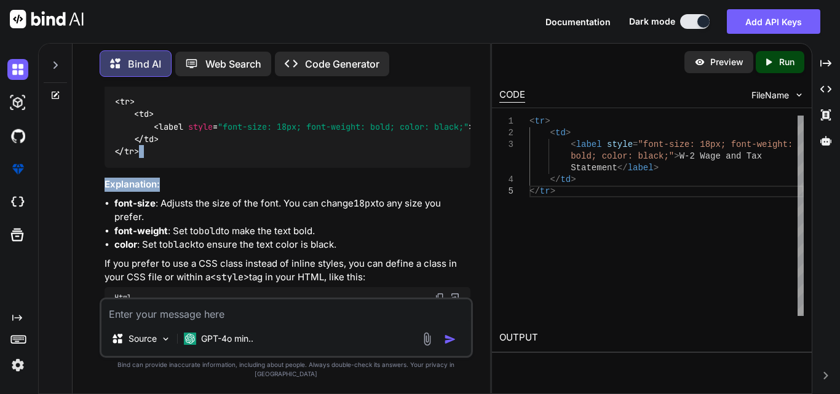
drag, startPoint x: 224, startPoint y: 200, endPoint x: 297, endPoint y: 211, distance: 74.0
click at [297, 211] on div "To make the "W-2 Wage and Tax Statement" label bold and change its font size to…" at bounding box center [287, 247] width 366 height 452
click at [320, 168] on div "< tr > < td > < label style = "font-size: 18px; font-weight: bold; color: black…" at bounding box center [287, 126] width 366 height 82
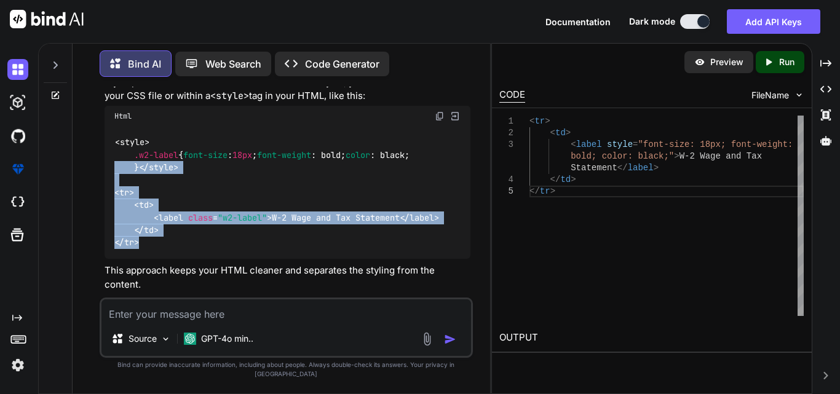
scroll to position [5855, 0]
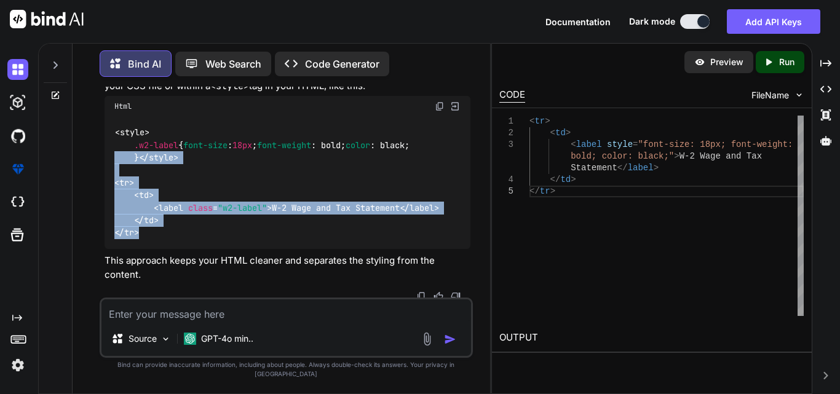
drag, startPoint x: 141, startPoint y: 240, endPoint x: 107, endPoint y: 214, distance: 43.4
click at [107, 214] on div "< style > .w2-label { font-size : 18px ; font-weight : bold; color : black; } <…" at bounding box center [287, 183] width 366 height 133
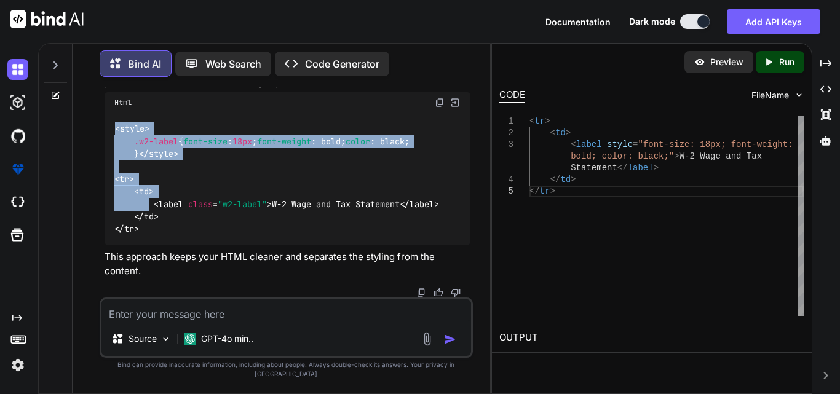
scroll to position [5937, 0]
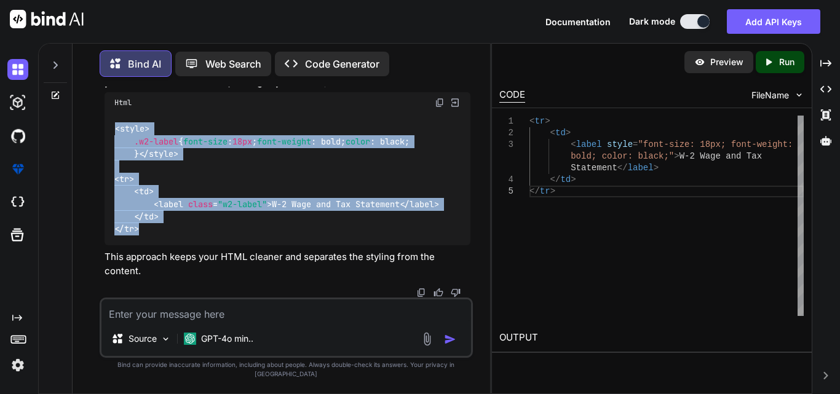
drag, startPoint x: 109, startPoint y: 166, endPoint x: 148, endPoint y: 242, distance: 85.2
click at [148, 242] on div "< style > .w2-label { font-size : 18px ; font-weight : bold; color : black; } <…" at bounding box center [287, 179] width 366 height 133
copy code "< style > .w2-label { font-size : 18px ; font-weight : bold; color : black; } <…"
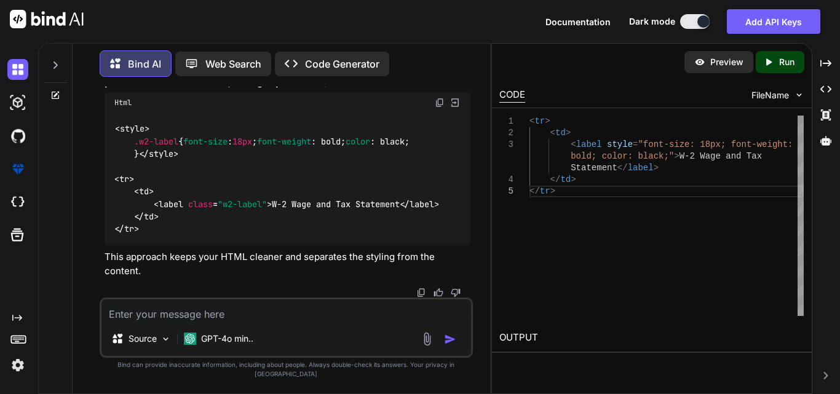
click at [136, 321] on textarea at bounding box center [285, 310] width 369 height 22
paste textarea "<style> .w2-label { font-size: 18px; font-weight: bold; color: black; } </style…"
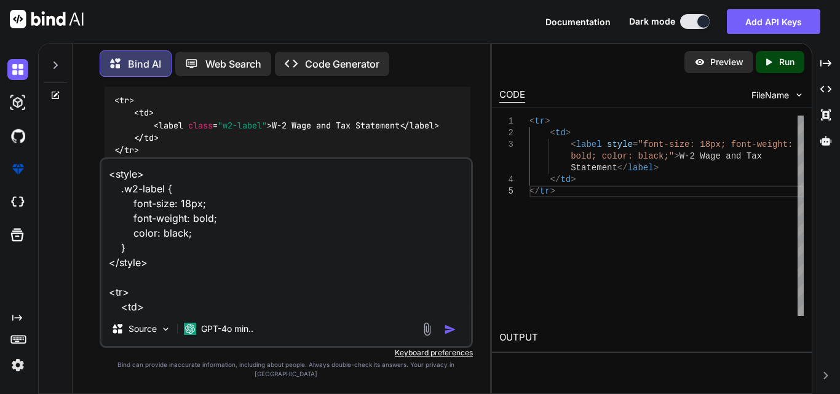
scroll to position [45, 0]
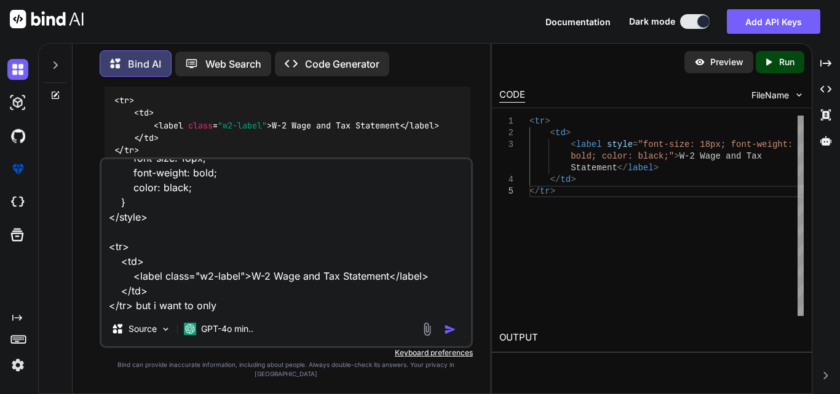
drag, startPoint x: 270, startPoint y: 289, endPoint x: 250, endPoint y: 285, distance: 20.7
click at [250, 285] on textarea "<style> .w2-label { font-size: 18px; font-weight: bold; color: black; } </style…" at bounding box center [285, 235] width 369 height 152
click at [235, 312] on textarea "<style> .w2-label { font-size: 18px; font-weight: bold; color: black; } </style…" at bounding box center [285, 235] width 369 height 152
paste textarea "W-2"
type textarea "<style> .w2-label { font-size: 18px; font-weight: bold; color: black; } </style…"
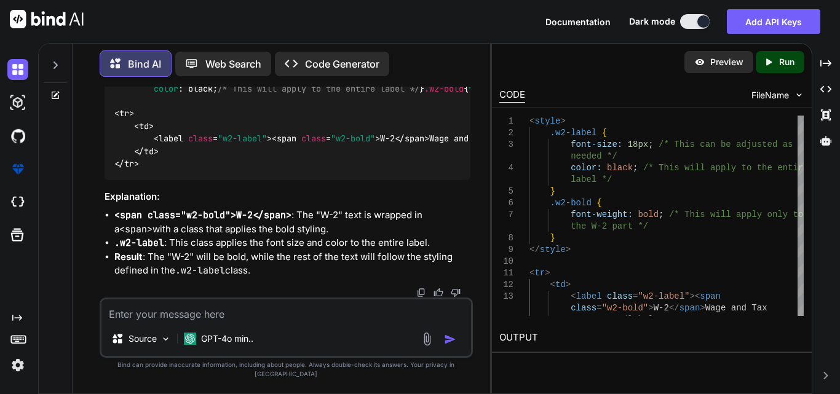
scroll to position [6340, 0]
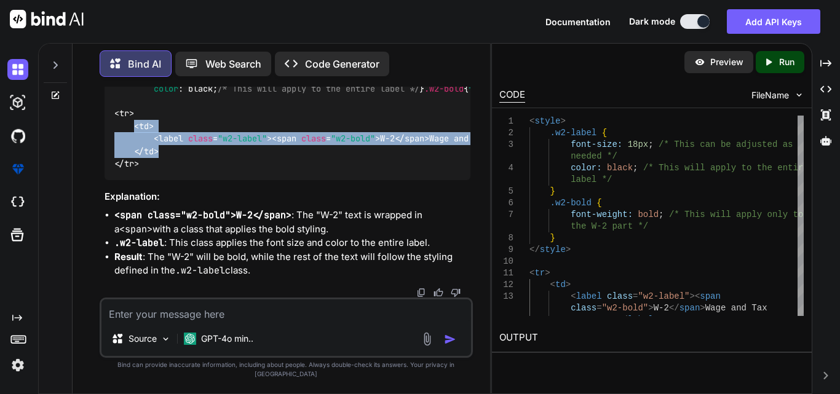
drag, startPoint x: 163, startPoint y: 246, endPoint x: 131, endPoint y: 223, distance: 39.2
click at [132, 180] on div "< style > .w2-label { font-size : 18px ; /* This can be adjusted as needed */ c…" at bounding box center [287, 113] width 366 height 133
copy code "< td > < label class = "w2-label" > < span class = "w2-bold" > W-2 </ span > Wa…"
drag, startPoint x: 143, startPoint y: 175, endPoint x: 127, endPoint y: 104, distance: 73.1
click at [127, 104] on div "< style > .w2-label { font-size : 18px ; /* This can be adjusted as needed */ c…" at bounding box center [287, 113] width 366 height 133
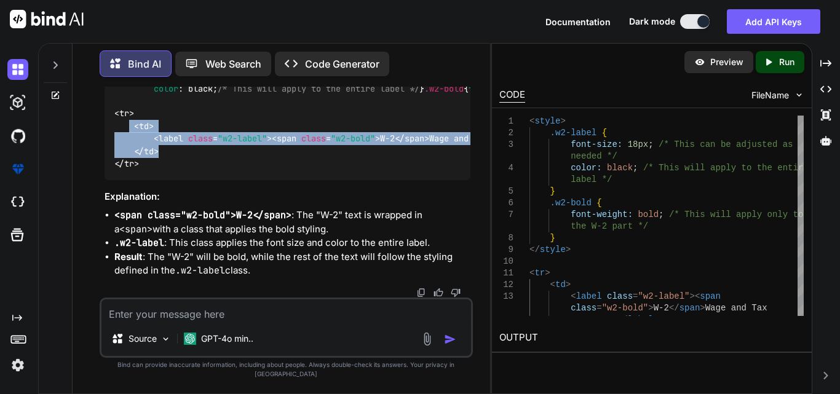
copy span ".w2-label { font-size : 18px ; /* This can be adjusted as needed */ color : bla…"
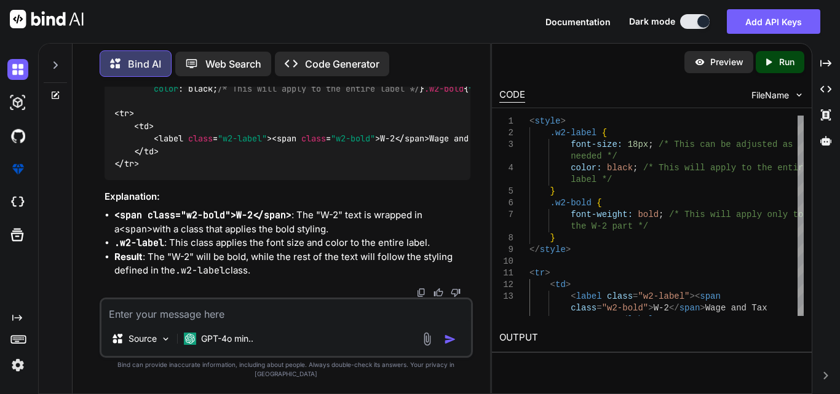
click at [144, 321] on textarea at bounding box center [285, 310] width 369 height 22
paste textarea "<table class="formk2-table"> <tbody> <tr> <td> <label>Other items reported on t…"
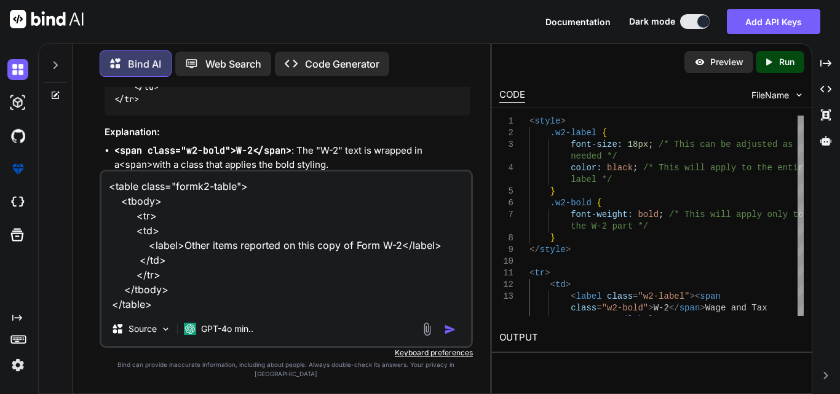
drag, startPoint x: 442, startPoint y: 256, endPoint x: 144, endPoint y: 251, distance: 297.5
click at [144, 251] on textarea "<table class="formk2-table"> <tbody> <tr> <td> <label>Other items reported on t…" at bounding box center [285, 241] width 369 height 140
click at [171, 312] on textarea "<table class="formk2-table"> <tbody> <tr> <td> <label>Other items reported on t…" at bounding box center [285, 241] width 369 height 140
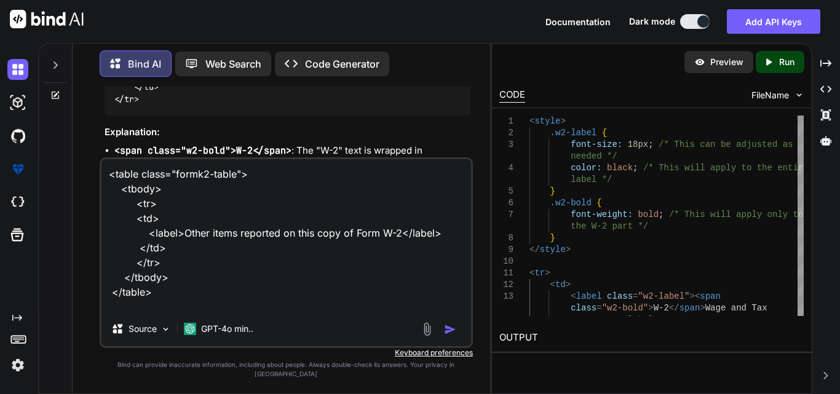
paste textarea "<label>Other items reported on this copy of Form W-2</label>"
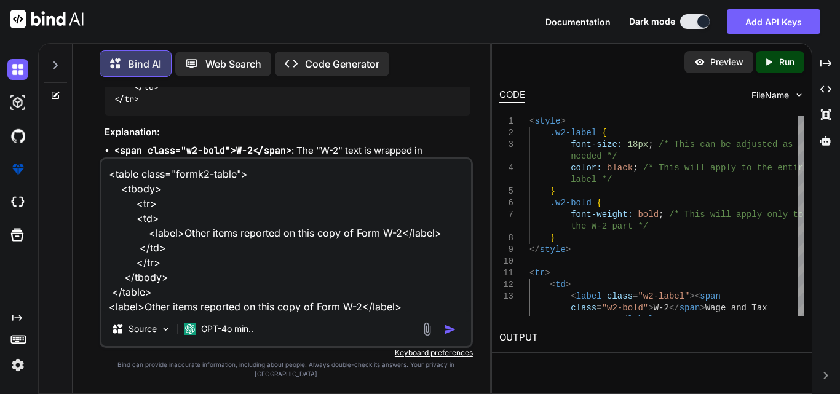
scroll to position [1, 0]
drag, startPoint x: 172, startPoint y: 313, endPoint x: 404, endPoint y: 315, distance: 231.7
click at [404, 312] on textarea "<table class="formk2-table"> <tbody> <tr> <td> <label>Other items reported on t…" at bounding box center [285, 235] width 369 height 152
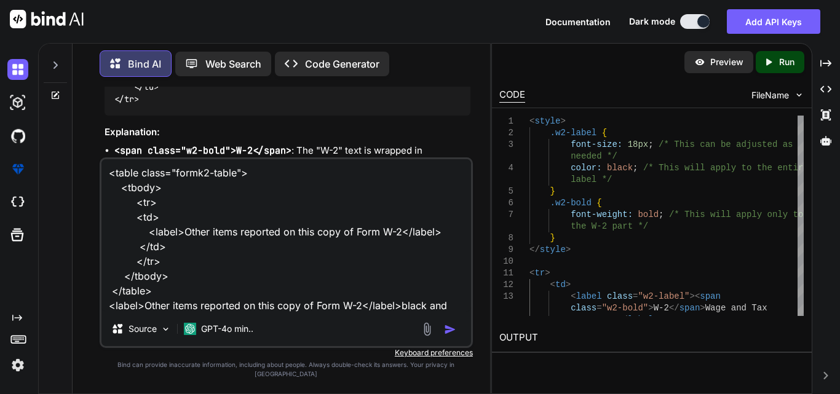
scroll to position [16, 0]
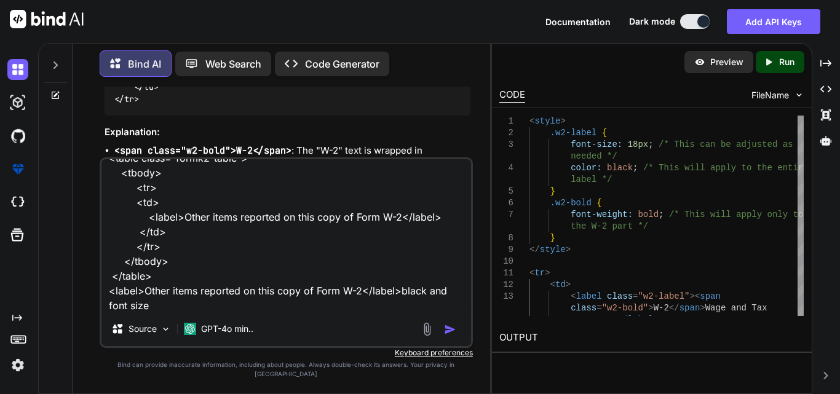
type textarea "<table class="formk2-table"> <tbody> <tr> <td> <label>Other items reported on t…"
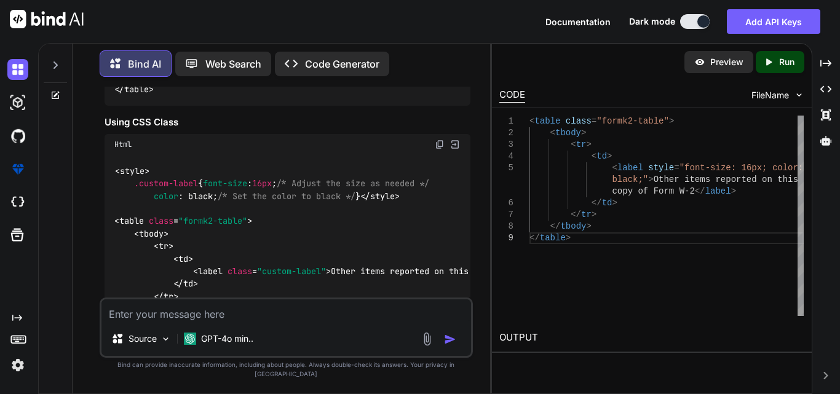
scroll to position [6835, 0]
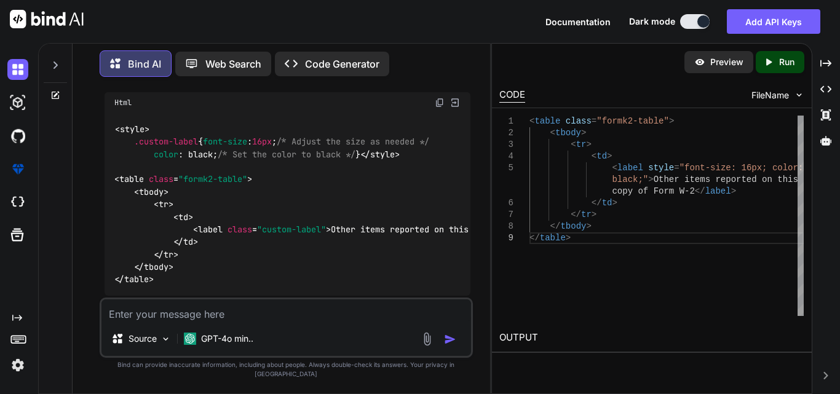
drag, startPoint x: 109, startPoint y: 109, endPoint x: 159, endPoint y: 216, distance: 118.0
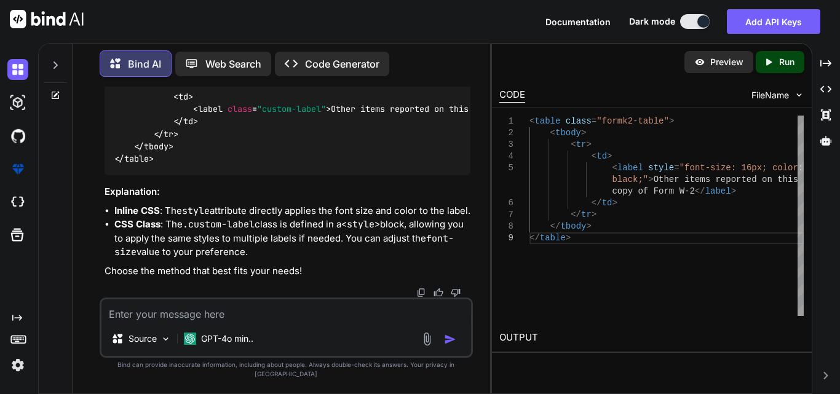
scroll to position [7019, 0]
click at [242, 321] on textarea at bounding box center [285, 310] width 369 height 22
paste textarea "<table class="formk2-table2"> <tbody> <tr> <td> <label style="font-size: 16px; …"
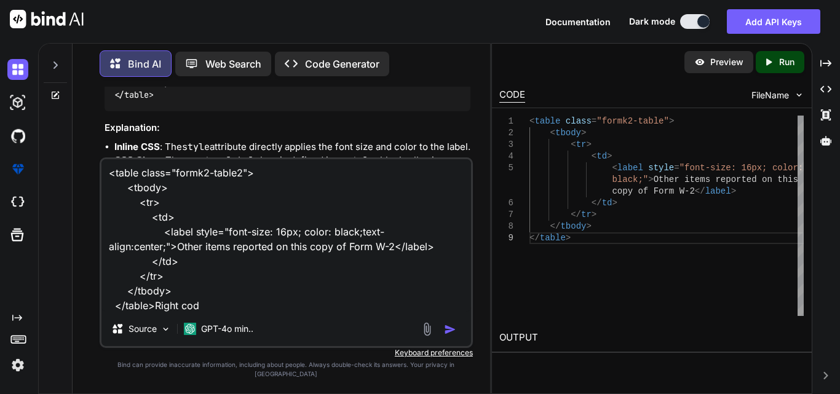
type textarea "<table class="formk2-table2"> <tbody> <tr> <td> <label style="font-size: 16px; …"
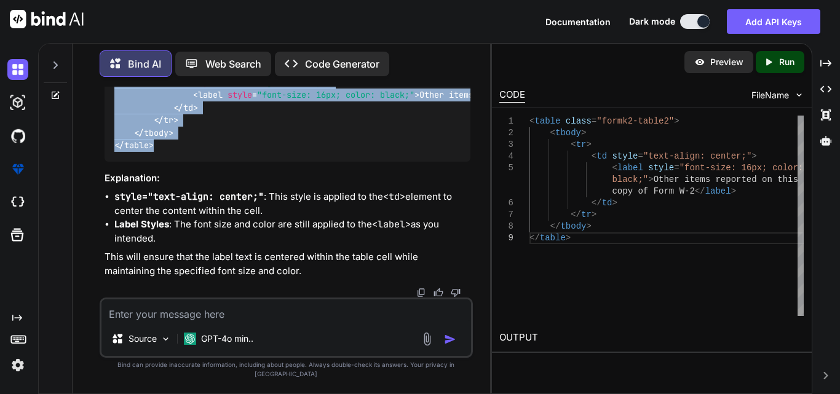
scroll to position [7448, 0]
drag, startPoint x: 162, startPoint y: 189, endPoint x: 112, endPoint y: 208, distance: 53.0
click at [112, 162] on div "< table class = "formk2-table2" > < tbody > < tr > < td style = "text-align: ce…" at bounding box center [287, 95] width 366 height 133
